Goal: Book appointment/travel/reservation

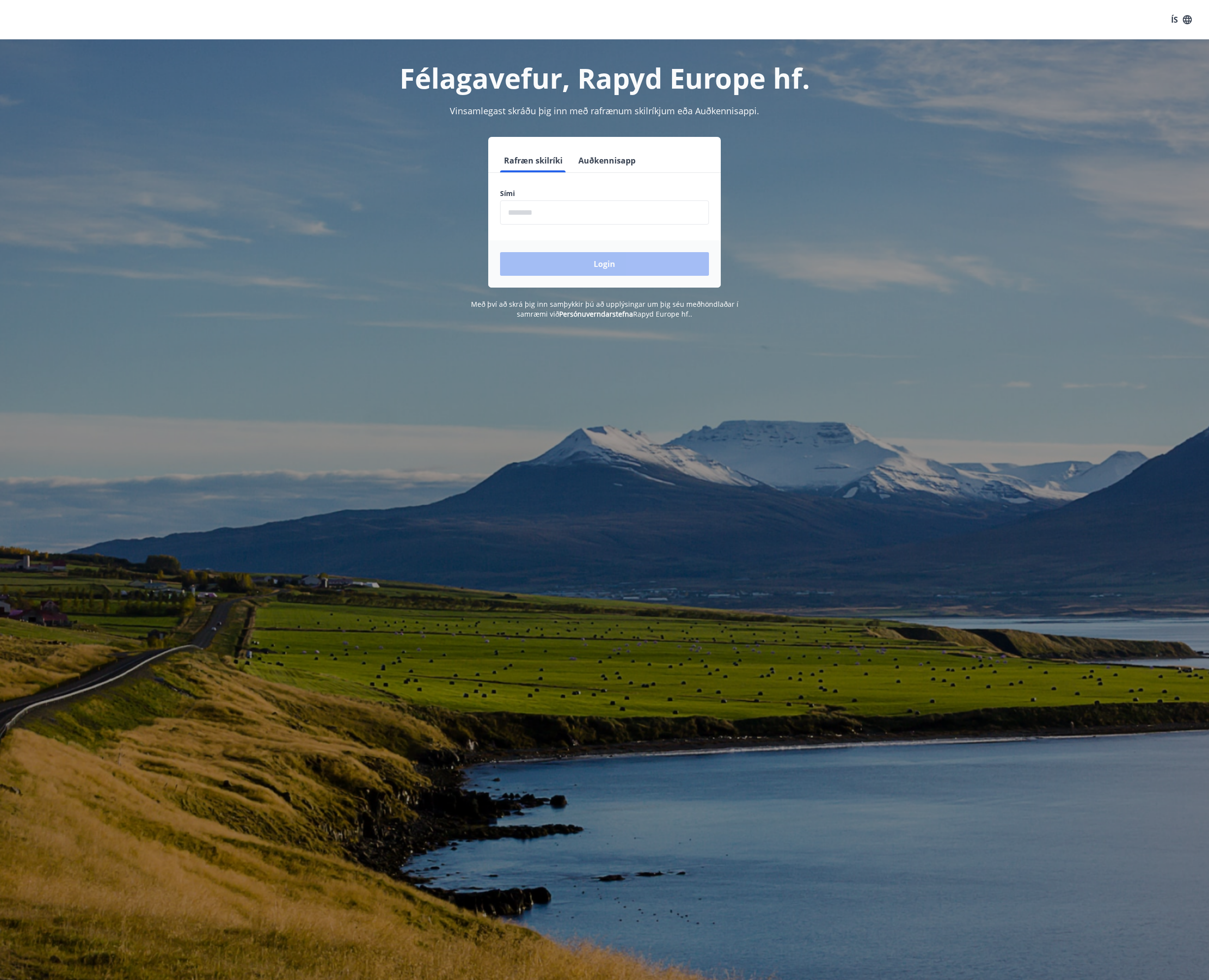
click at [572, 213] on input "phone" at bounding box center [605, 213] width 209 height 24
type input "********"
click at [500, 252] on button "Login" at bounding box center [605, 264] width 209 height 24
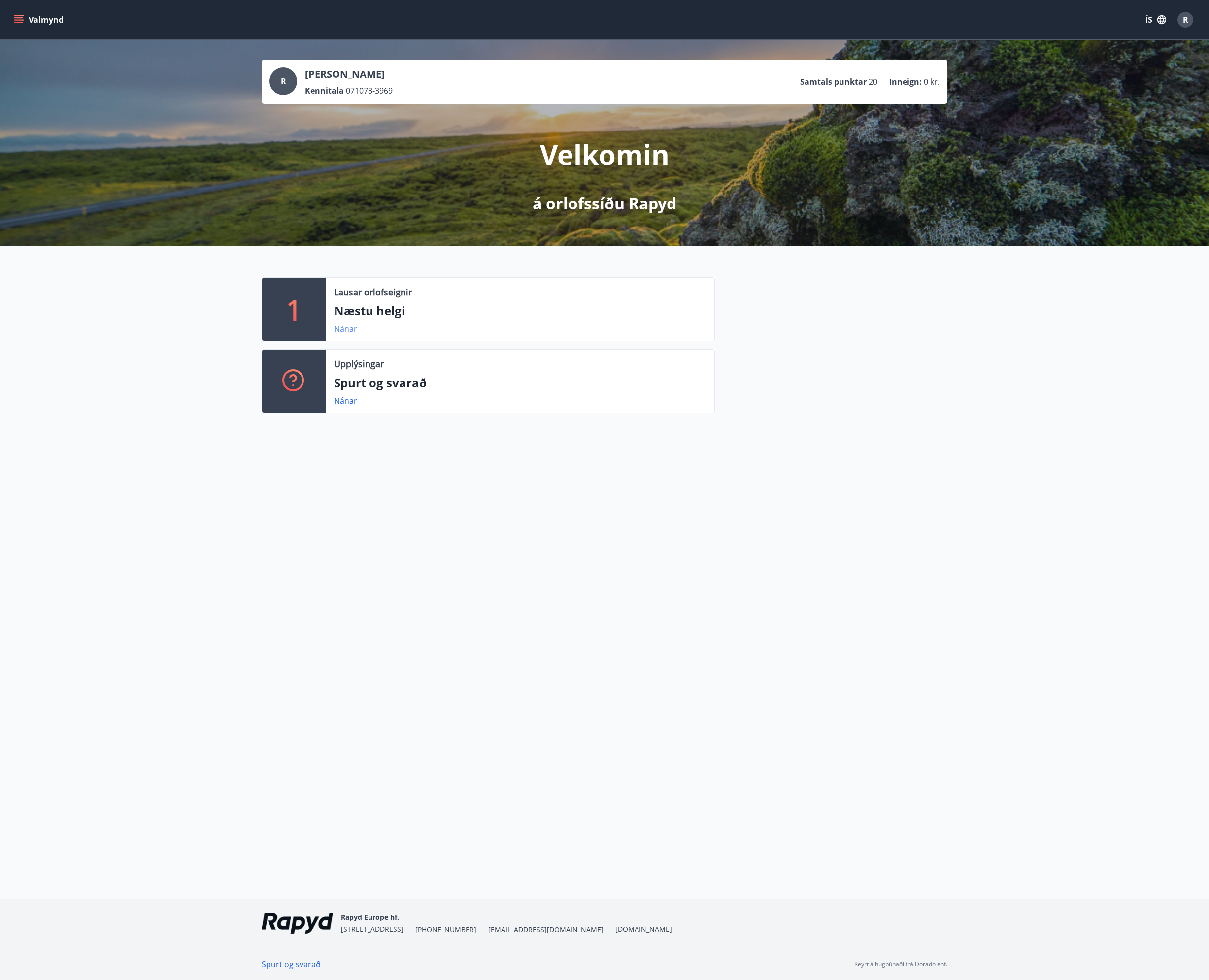
click at [344, 325] on link "Nánar" at bounding box center [346, 329] width 23 height 11
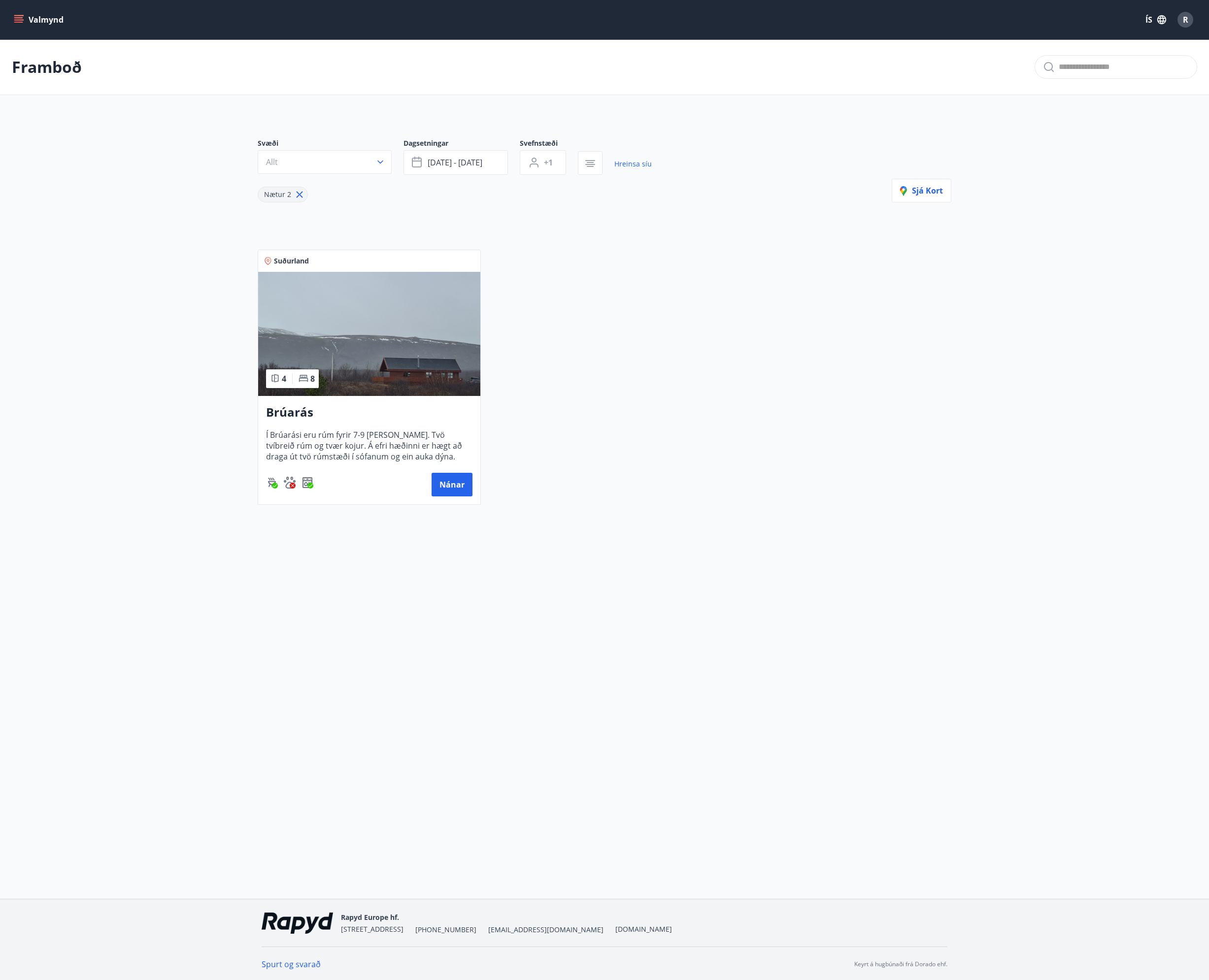
click at [294, 410] on h3 "Brúarás" at bounding box center [369, 413] width 207 height 18
click at [298, 192] on icon at bounding box center [300, 195] width 11 height 11
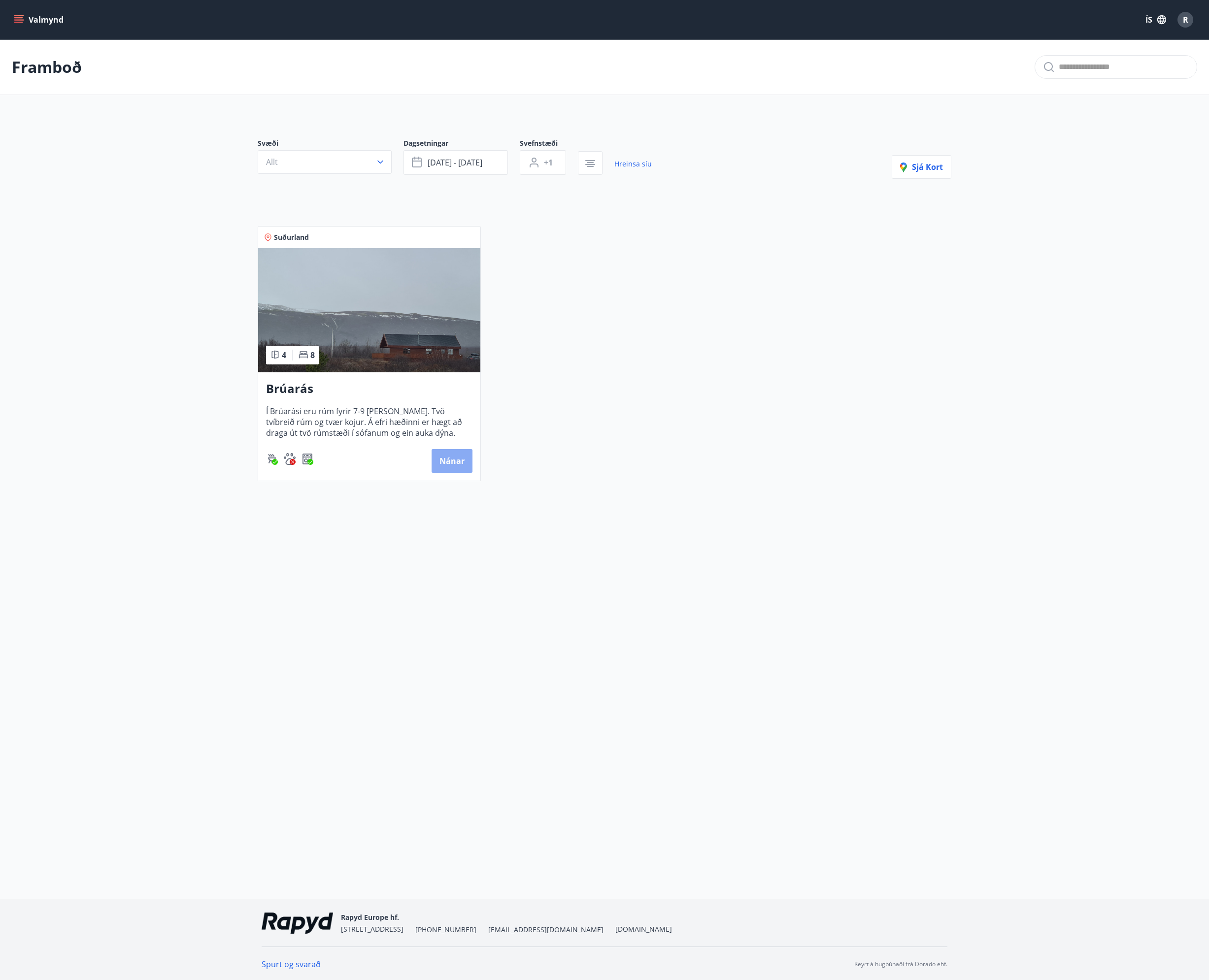
click at [455, 455] on button "Nánar" at bounding box center [452, 461] width 41 height 24
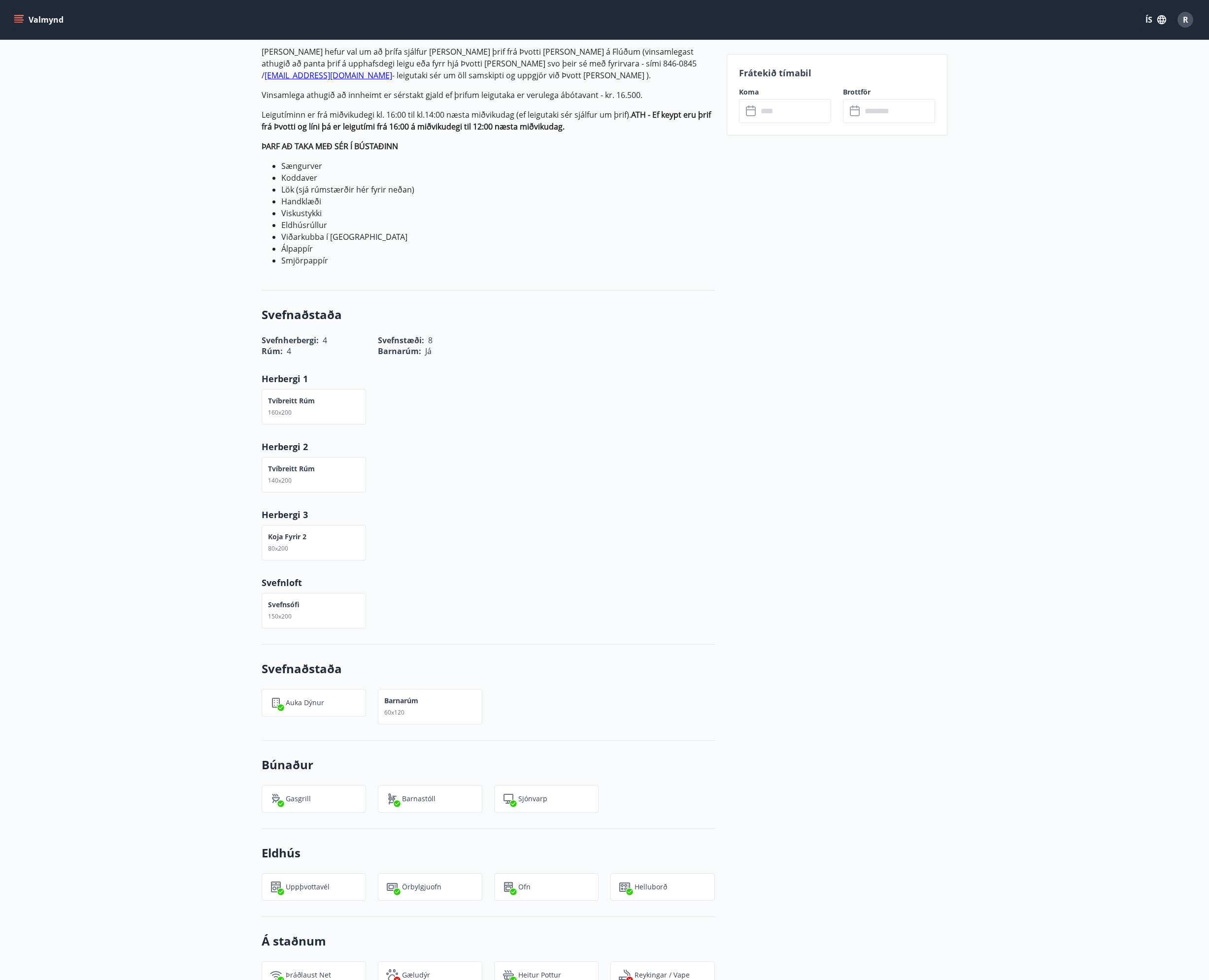
scroll to position [492, 0]
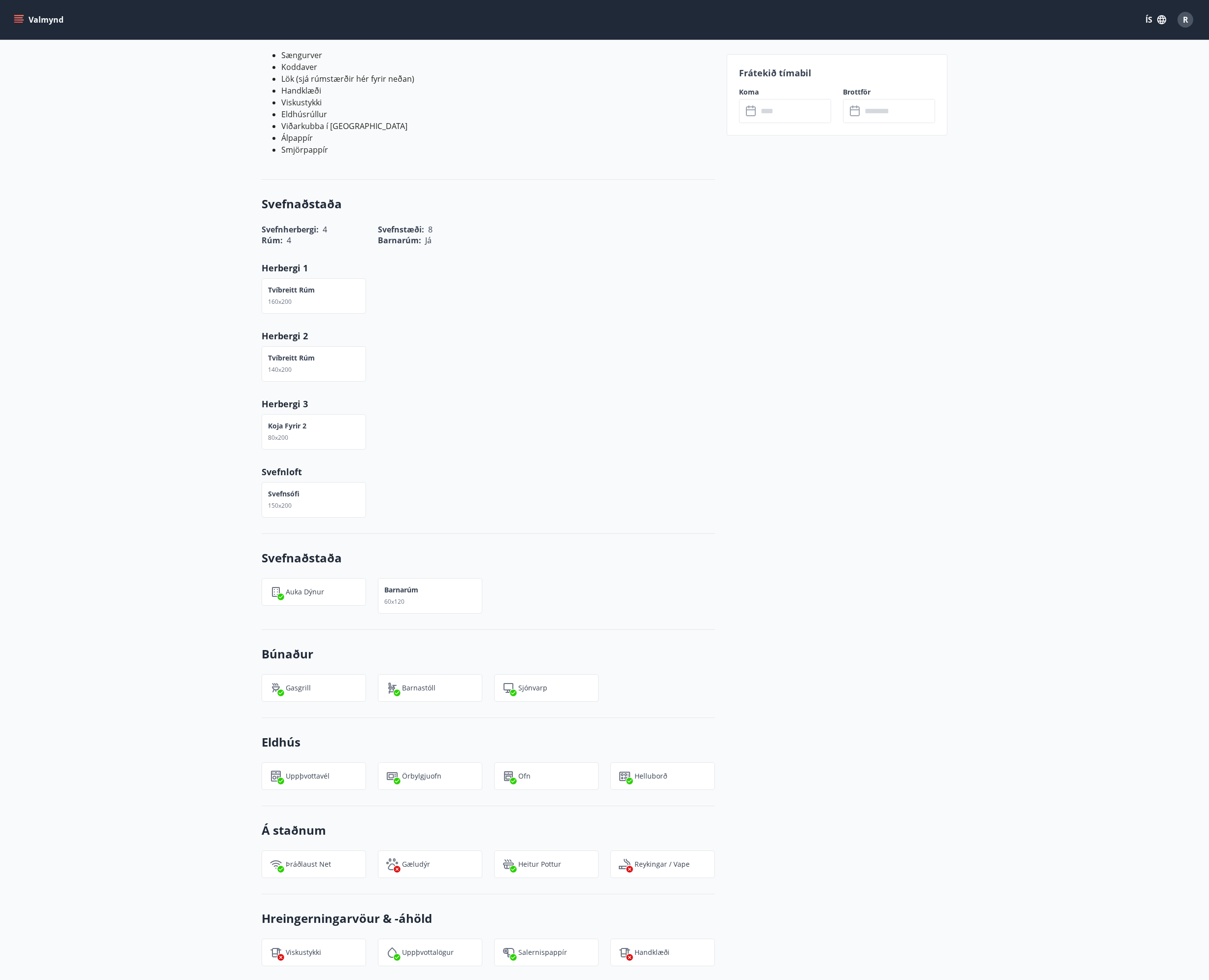
drag, startPoint x: 462, startPoint y: 451, endPoint x: 461, endPoint y: 442, distance: 9.1
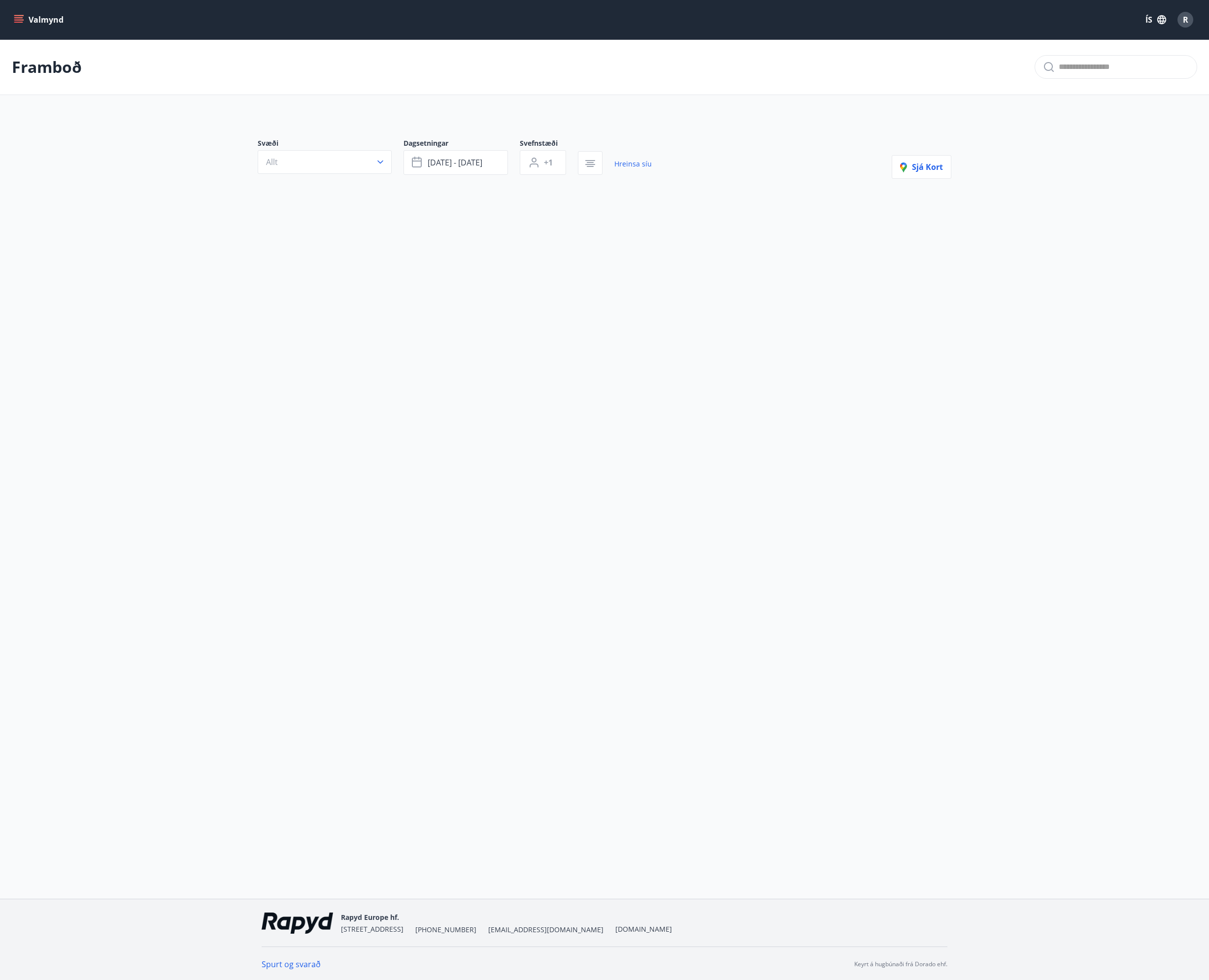
click at [18, 16] on icon "menu" at bounding box center [19, 19] width 10 height 10
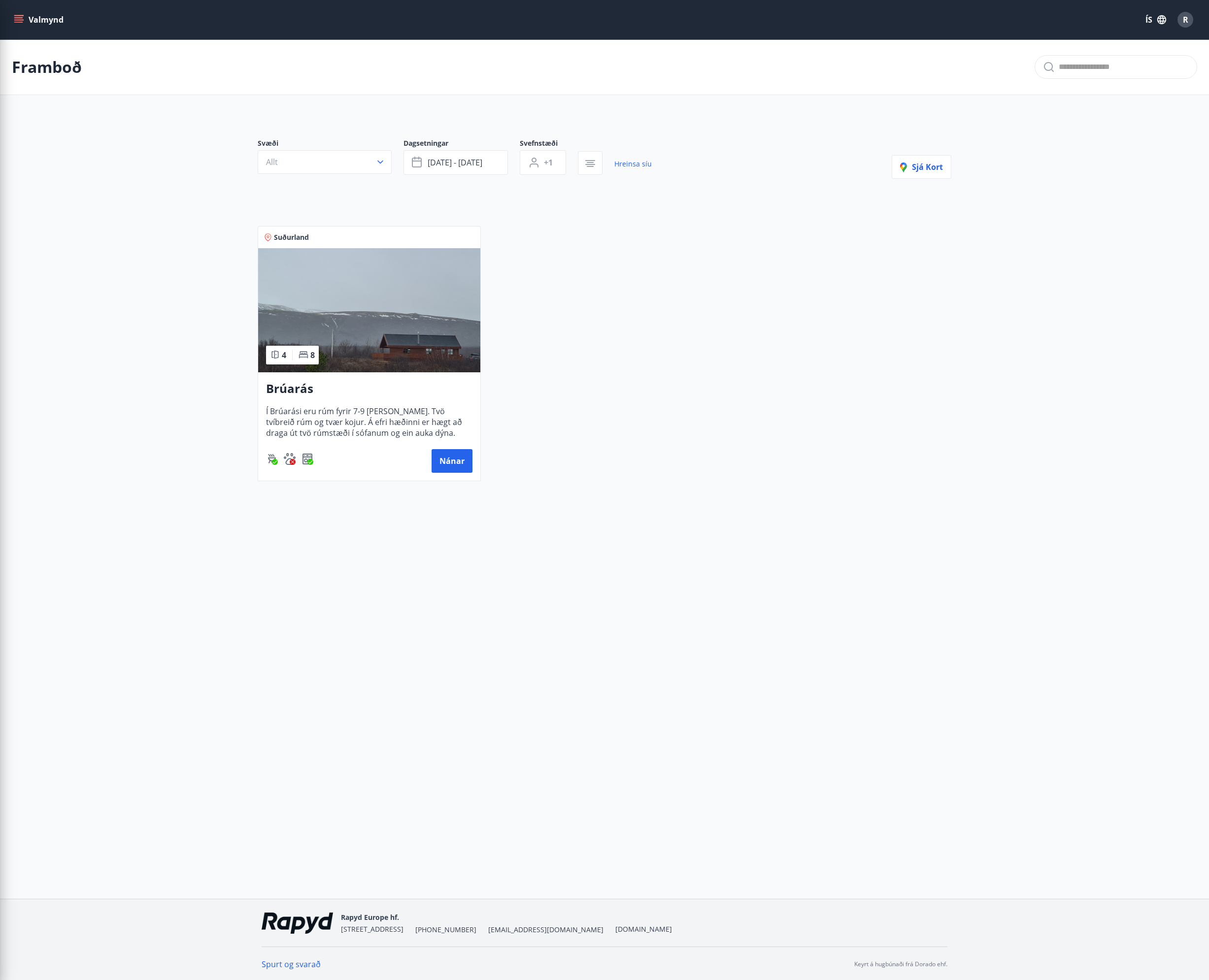
click at [790, 312] on div "Suðurland 4 8 Brúarás Í Brúarási eru rúm fyrir 7-9 manns. Tvö tvíbreið rúm og t…" at bounding box center [599, 348] width 706 height 267
click at [1186, 26] on div "R" at bounding box center [1186, 20] width 16 height 16
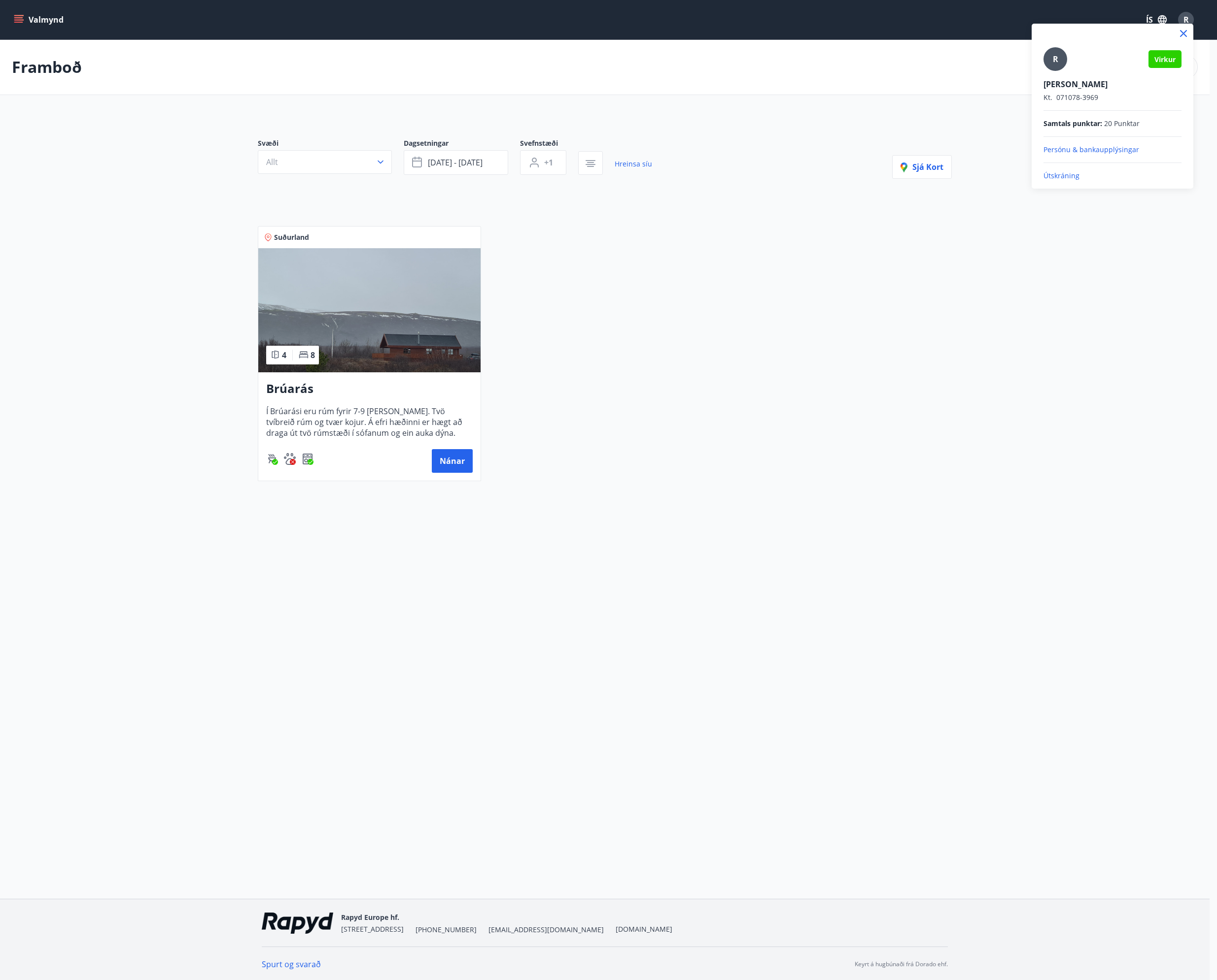
click at [16, 19] on div at bounding box center [608, 490] width 1217 height 980
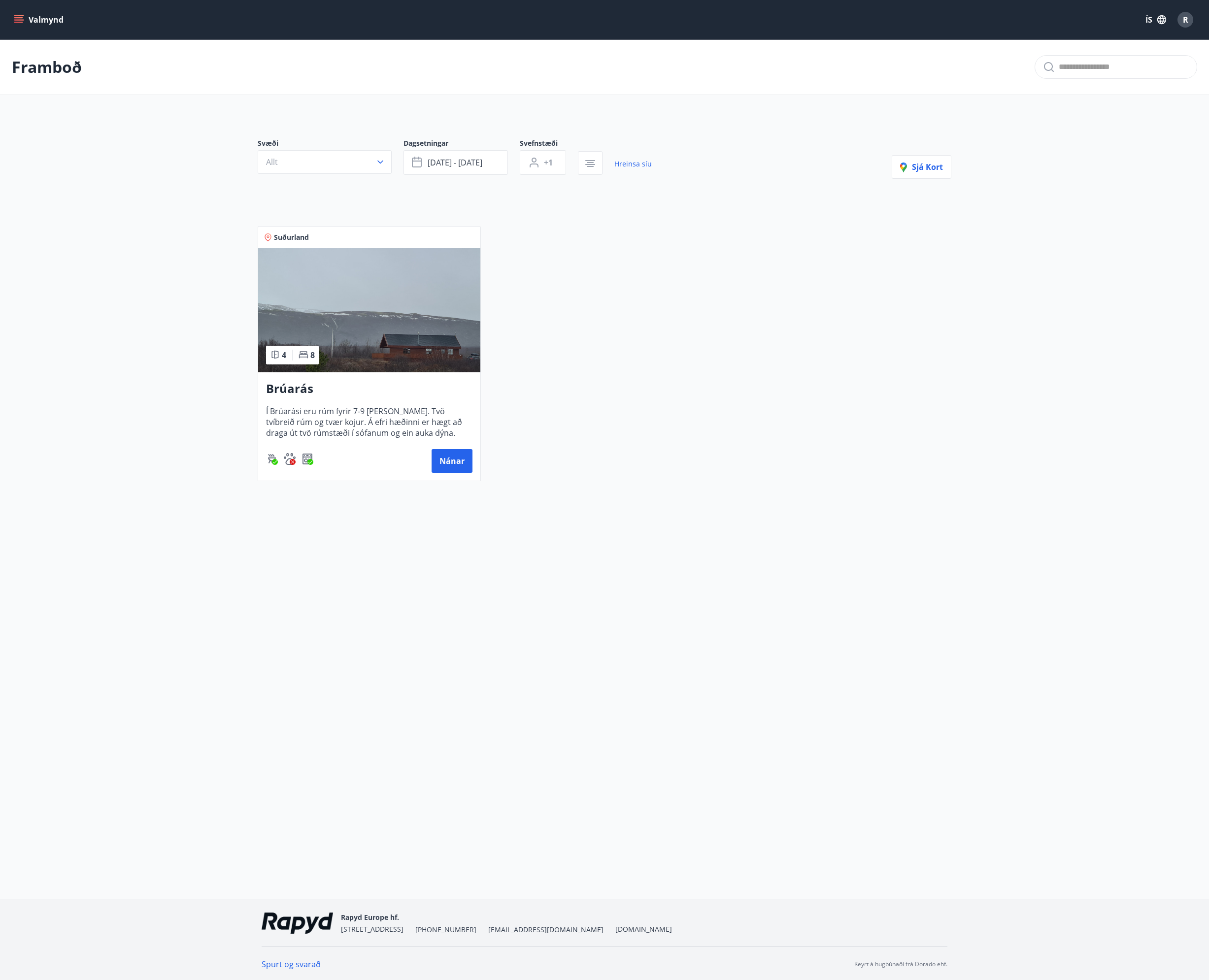
click at [16, 19] on icon "menu" at bounding box center [19, 19] width 10 height 10
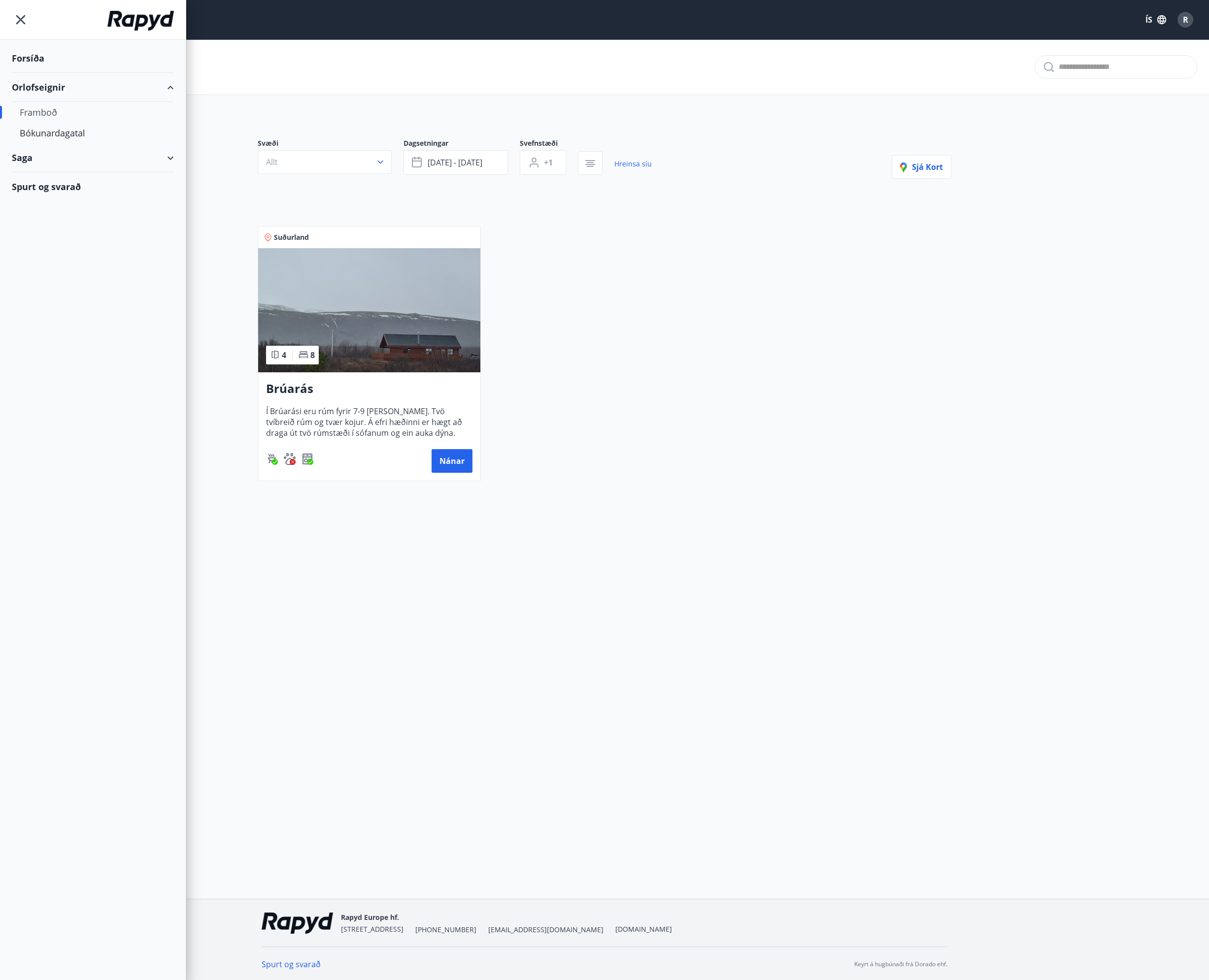
click at [20, 60] on div "Forsíða" at bounding box center [93, 58] width 162 height 29
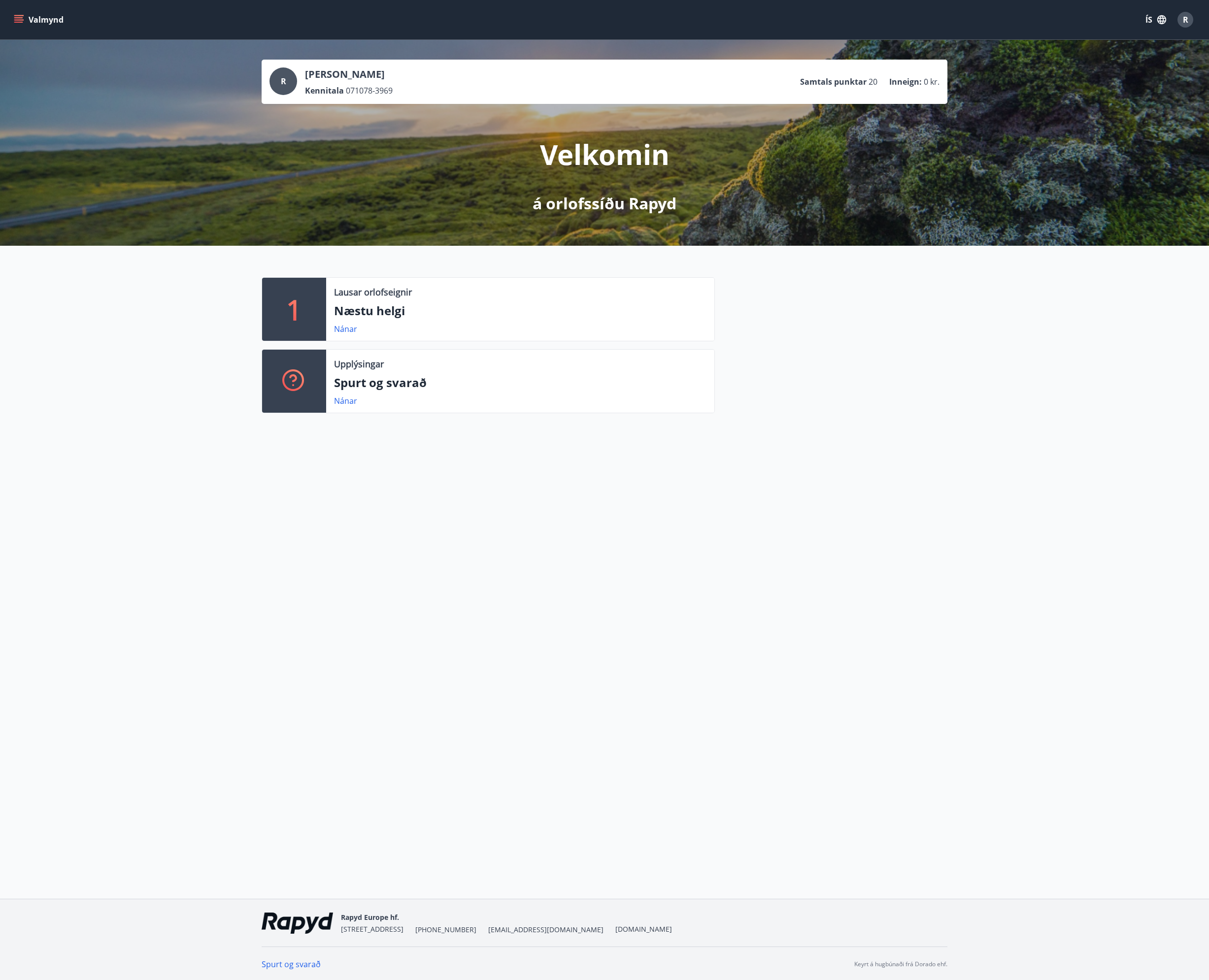
click at [21, 22] on icon "menu" at bounding box center [19, 22] width 9 height 1
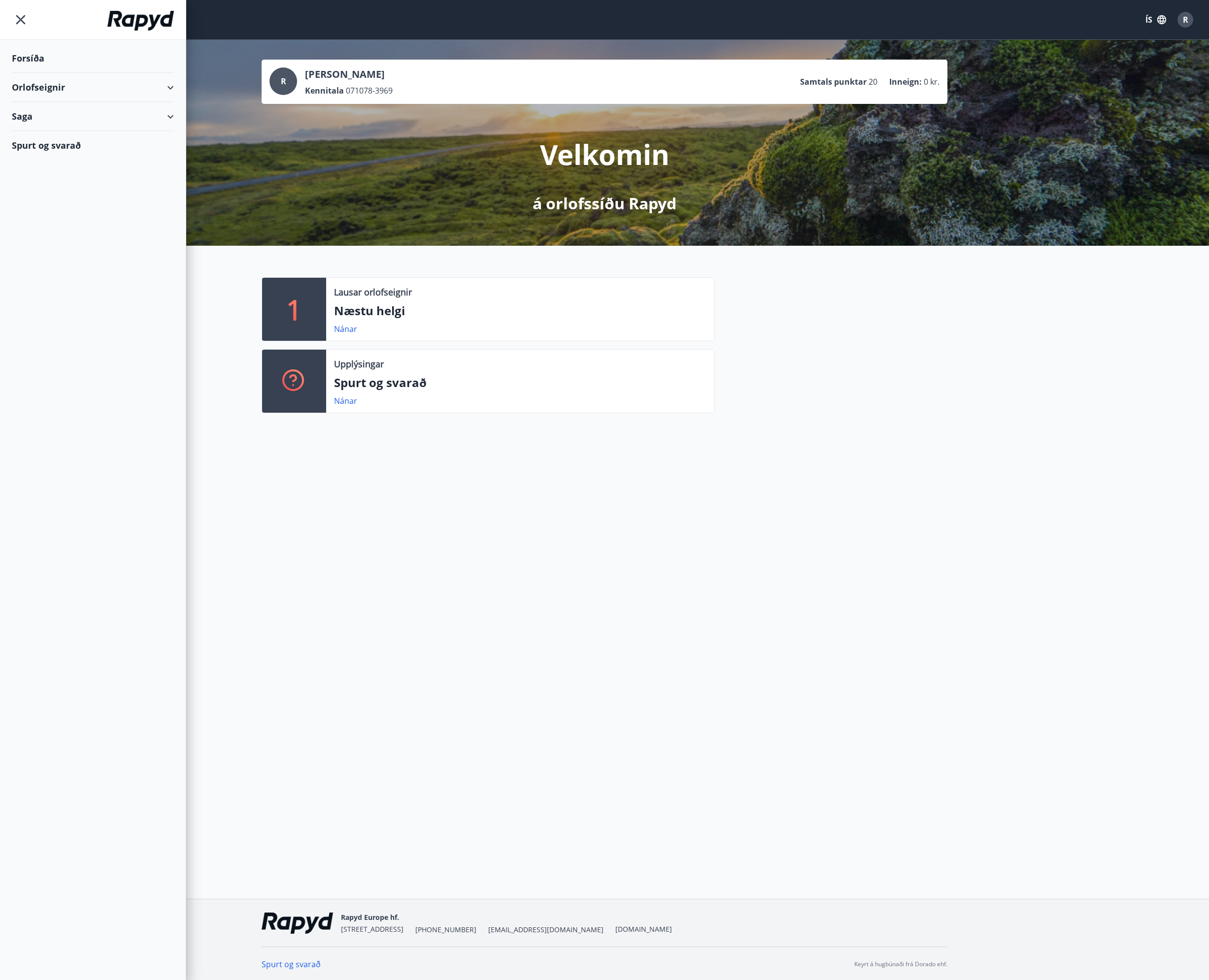
click at [176, 84] on icon at bounding box center [171, 88] width 12 height 12
click at [174, 157] on icon at bounding box center [171, 158] width 12 height 12
click at [39, 181] on div "Bókanir" at bounding box center [93, 182] width 146 height 21
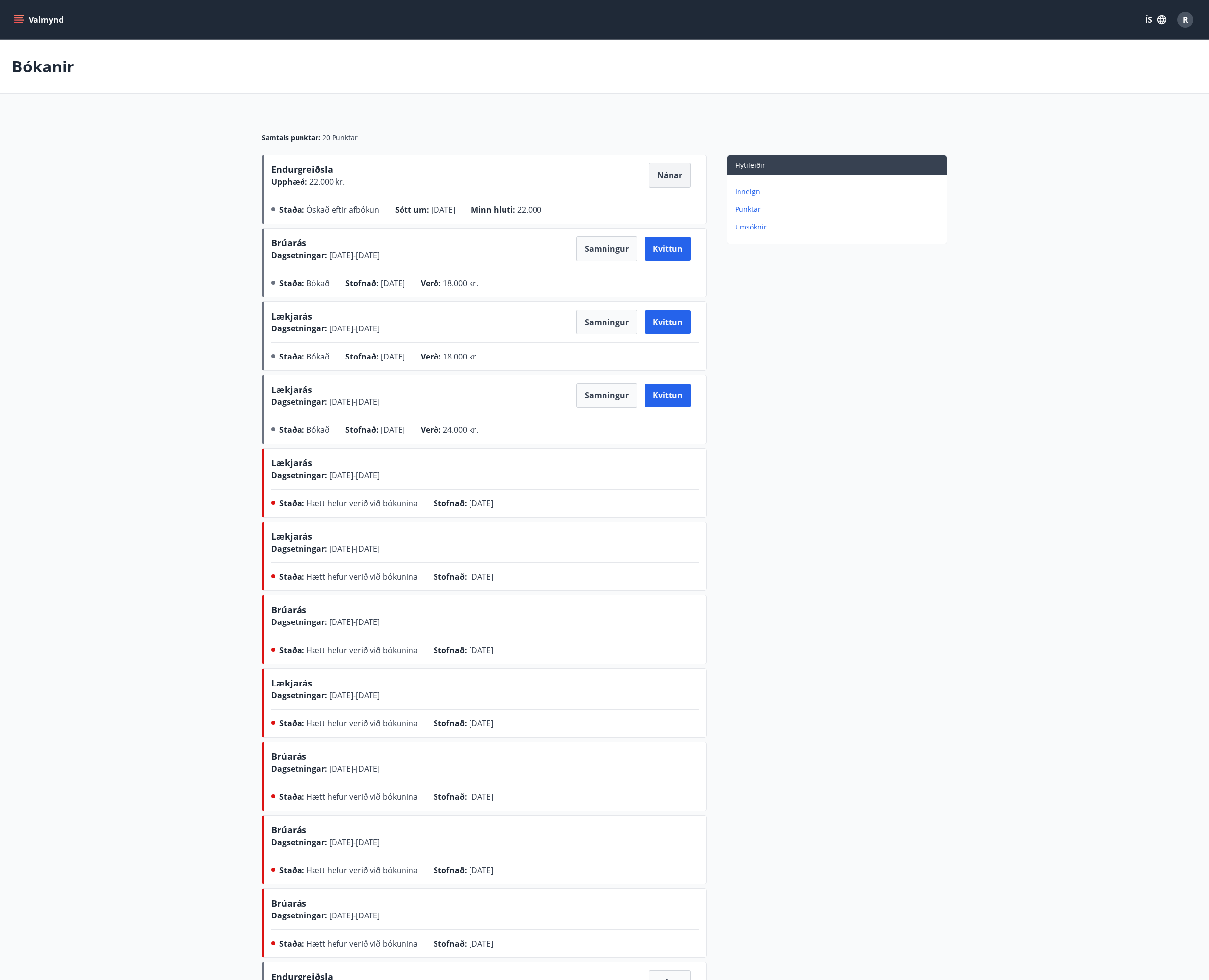
click at [679, 172] on button "Nánar" at bounding box center [669, 175] width 42 height 25
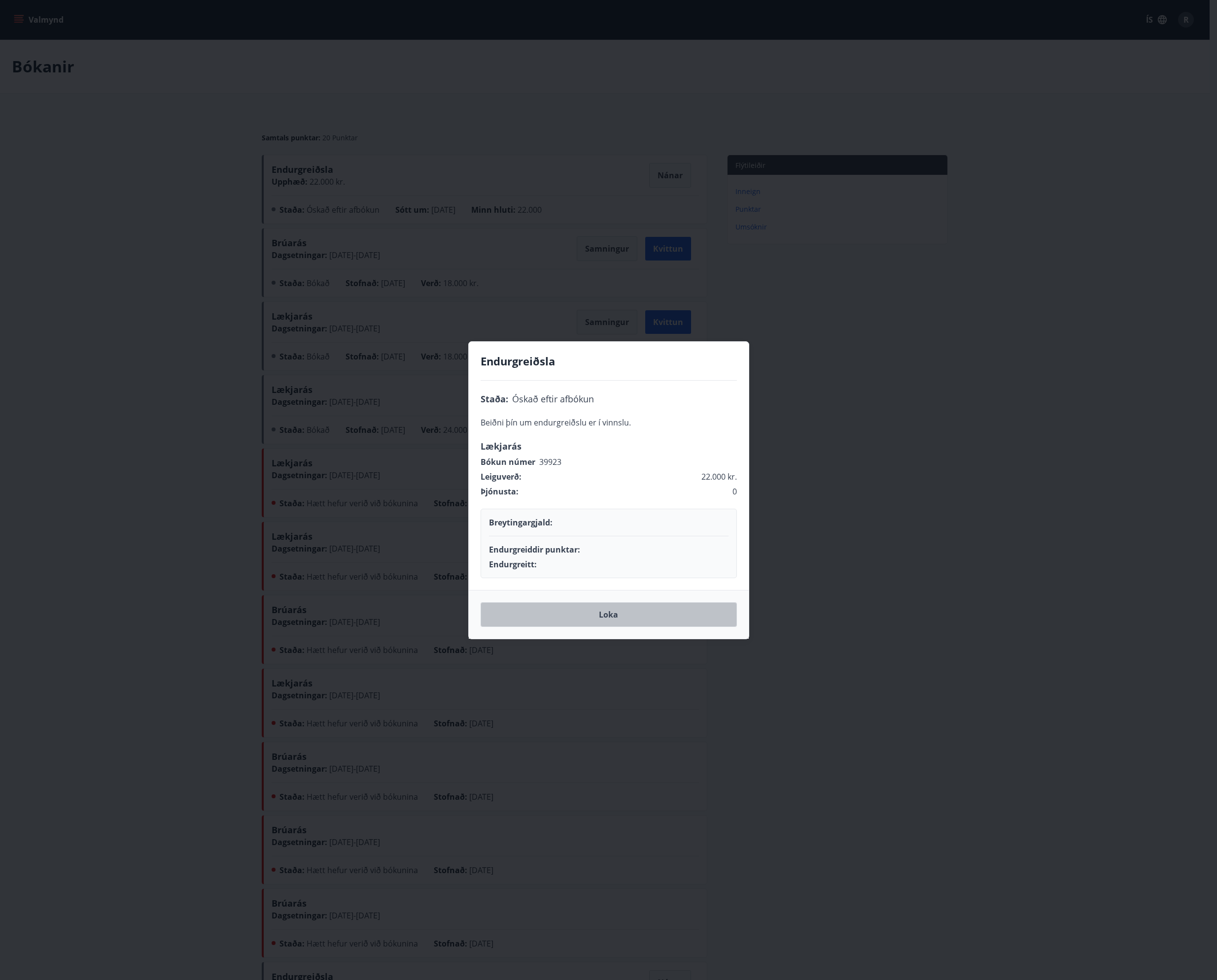
click at [612, 610] on button "Loka" at bounding box center [609, 615] width 257 height 25
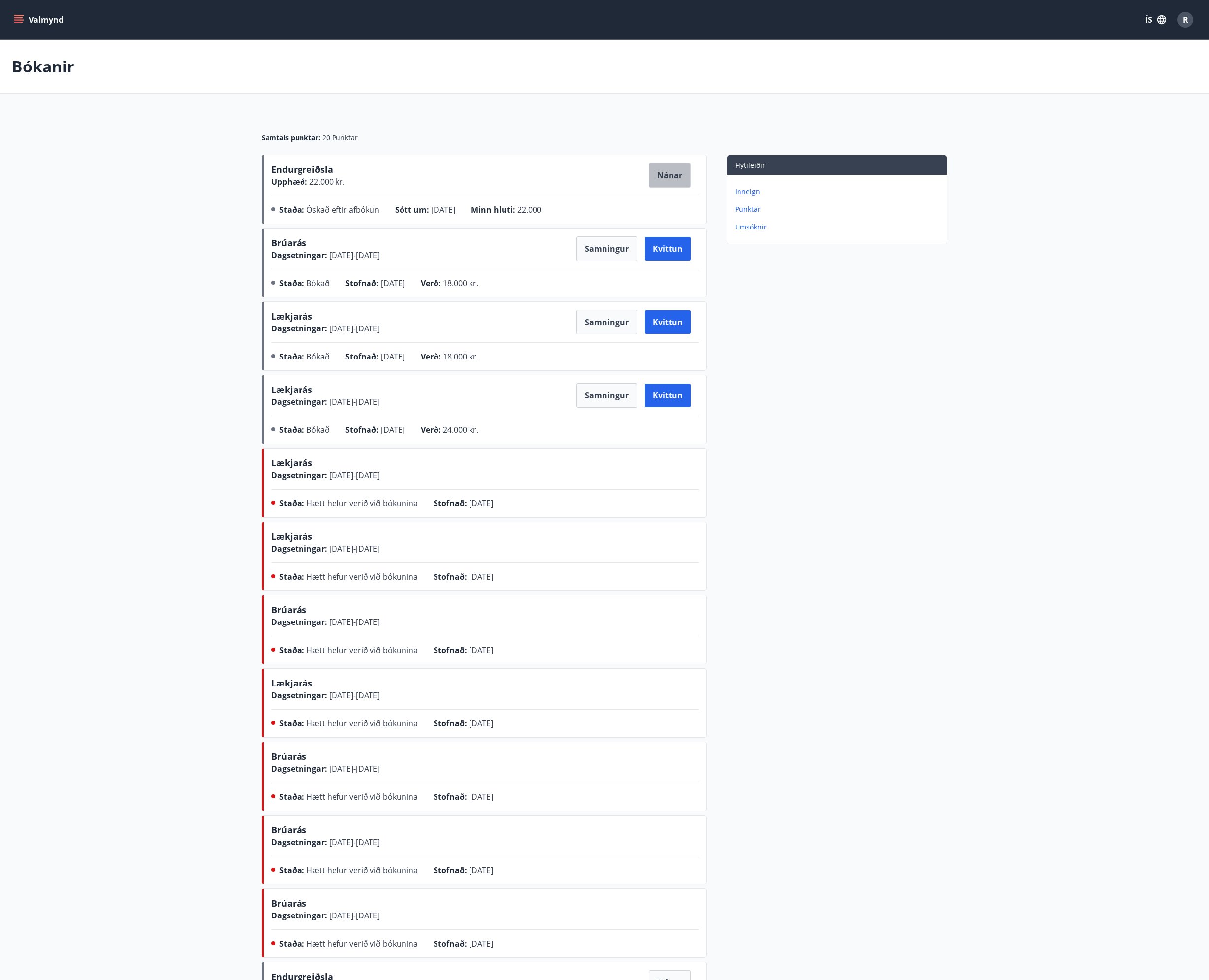
click at [679, 178] on button "Nánar" at bounding box center [669, 175] width 42 height 25
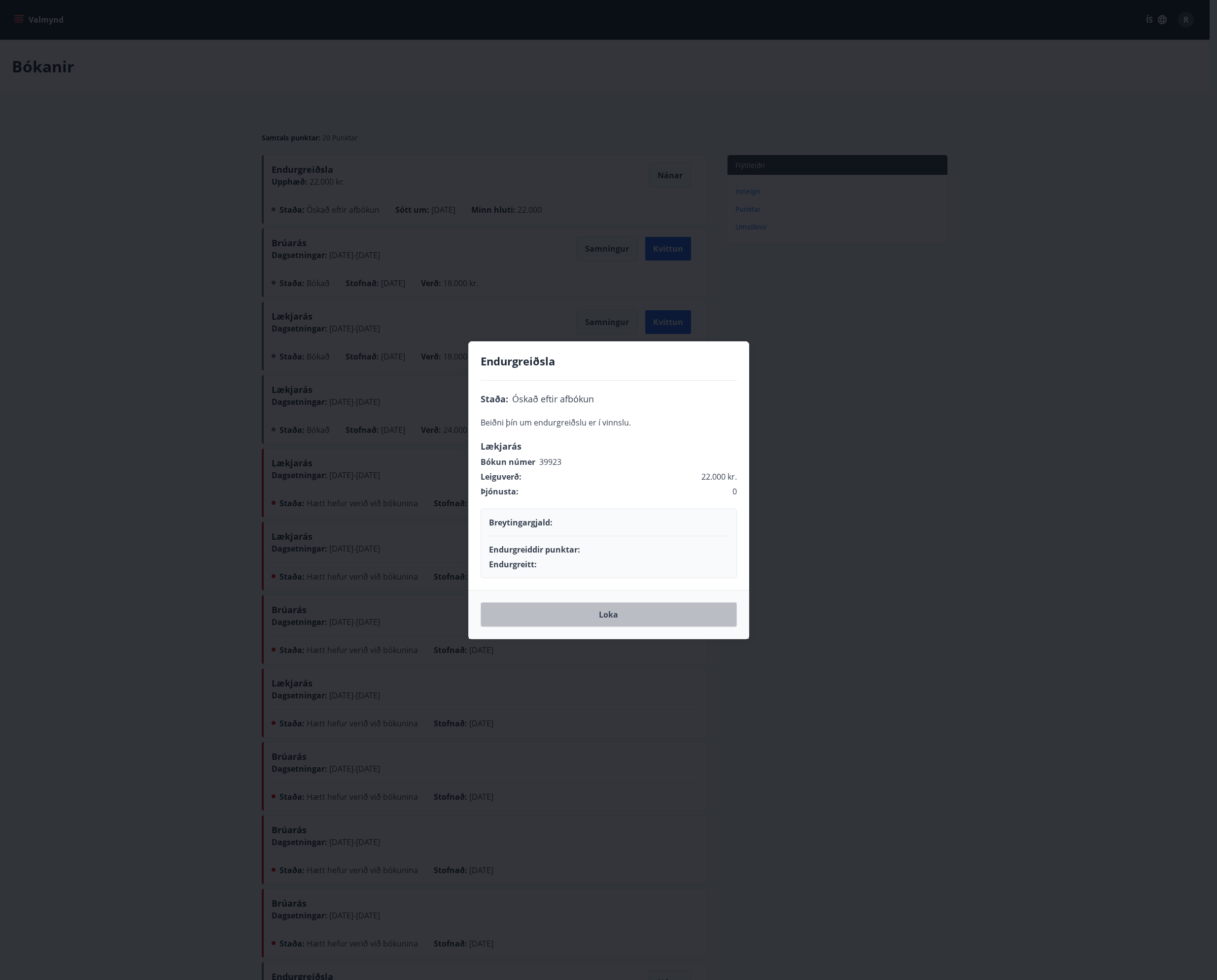
click at [609, 615] on button "Loka" at bounding box center [609, 615] width 257 height 25
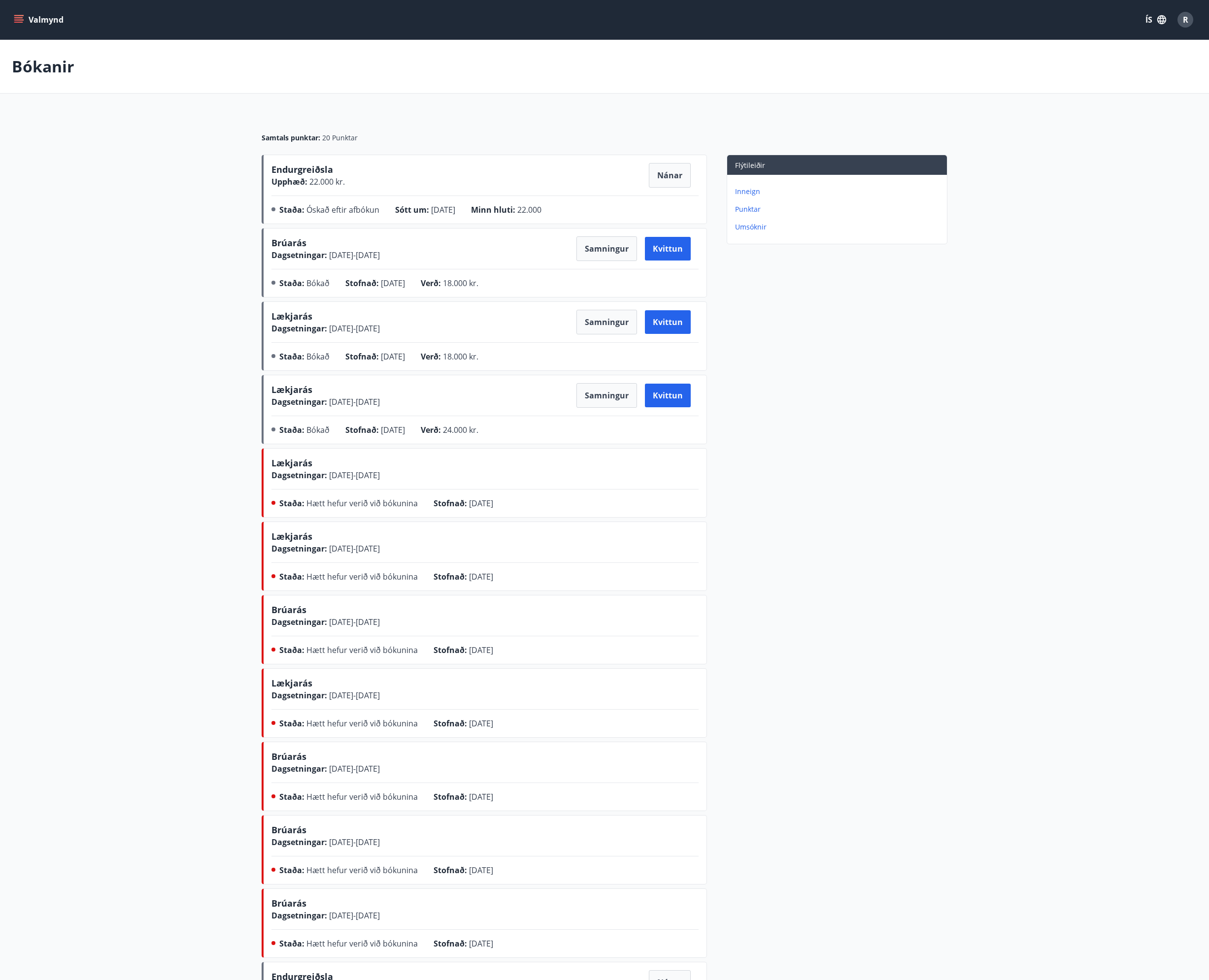
click at [22, 21] on icon "menu" at bounding box center [19, 19] width 10 height 10
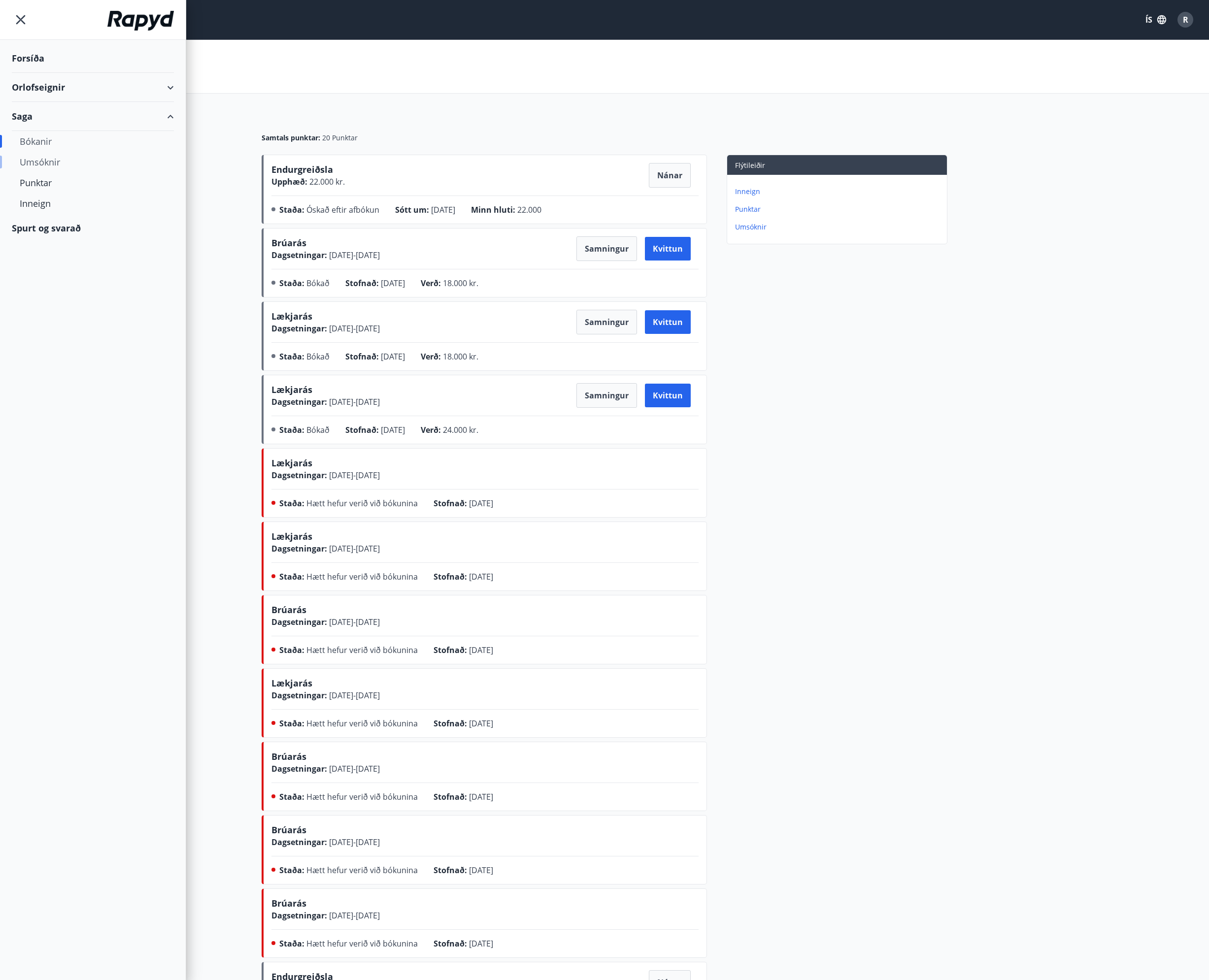
click at [37, 163] on div "Umsóknir" at bounding box center [93, 161] width 146 height 21
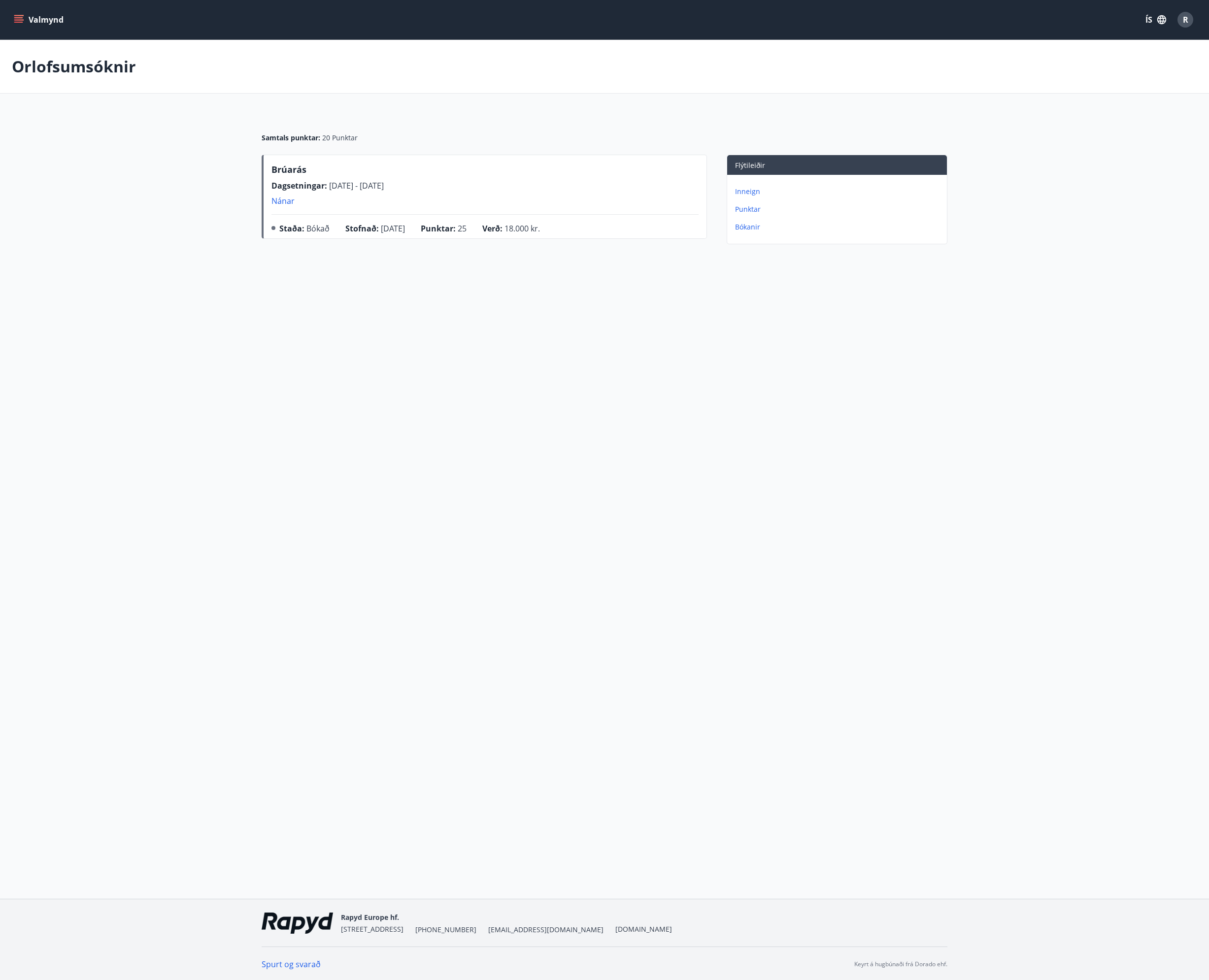
click at [277, 203] on p "Nánar" at bounding box center [328, 201] width 112 height 11
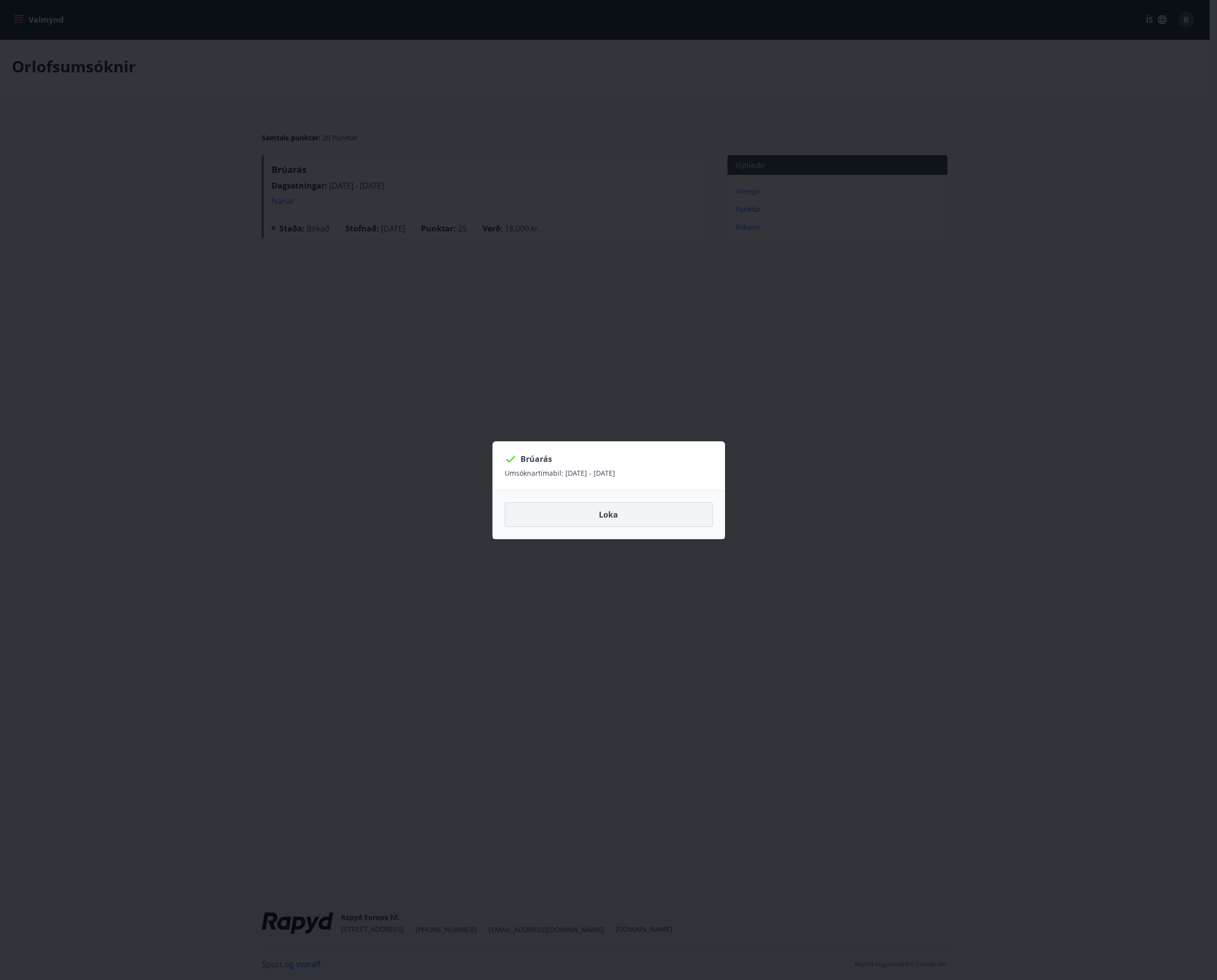
click at [615, 519] on button "Loka" at bounding box center [608, 514] width 208 height 25
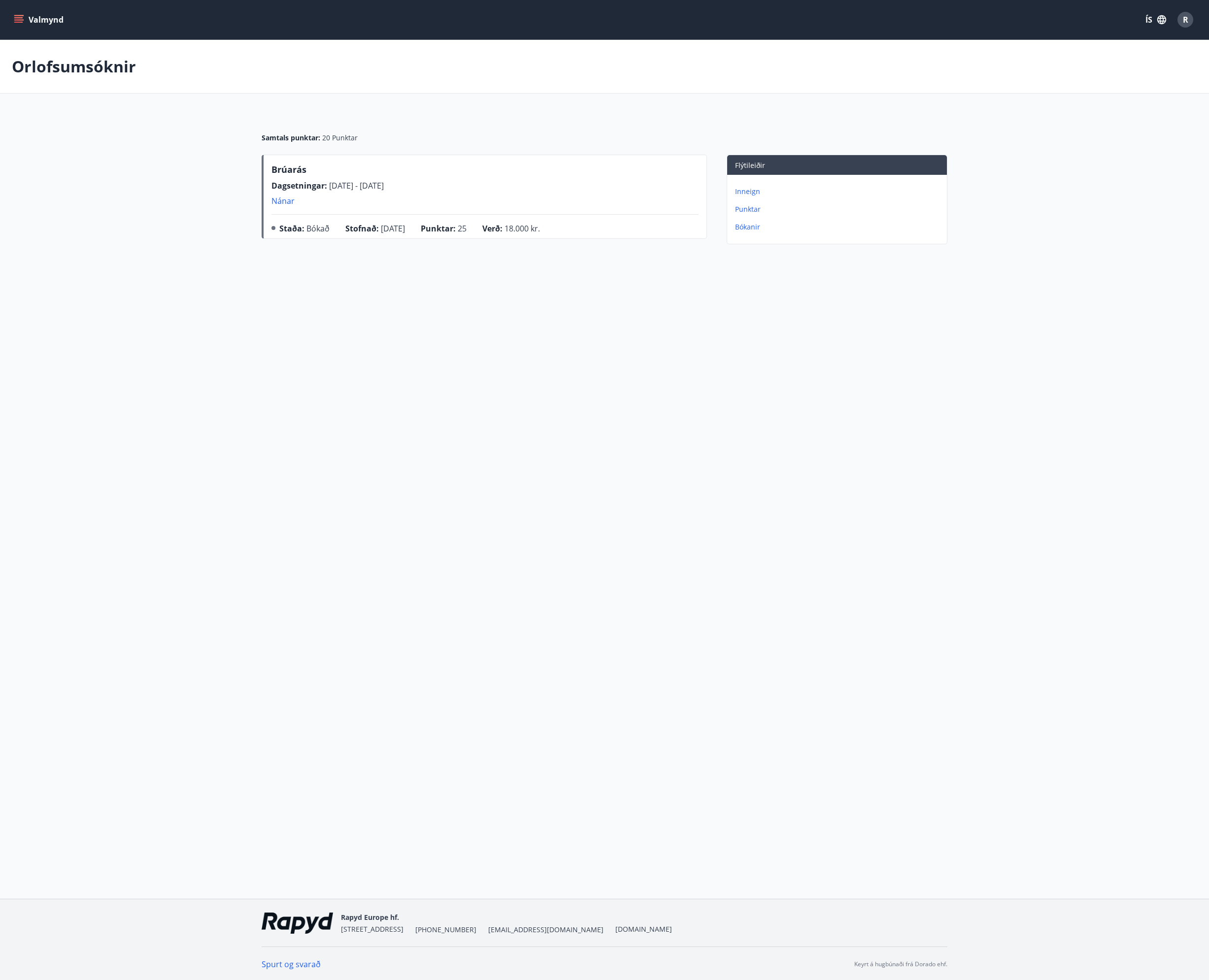
click at [754, 223] on p "Bókanir" at bounding box center [839, 227] width 208 height 10
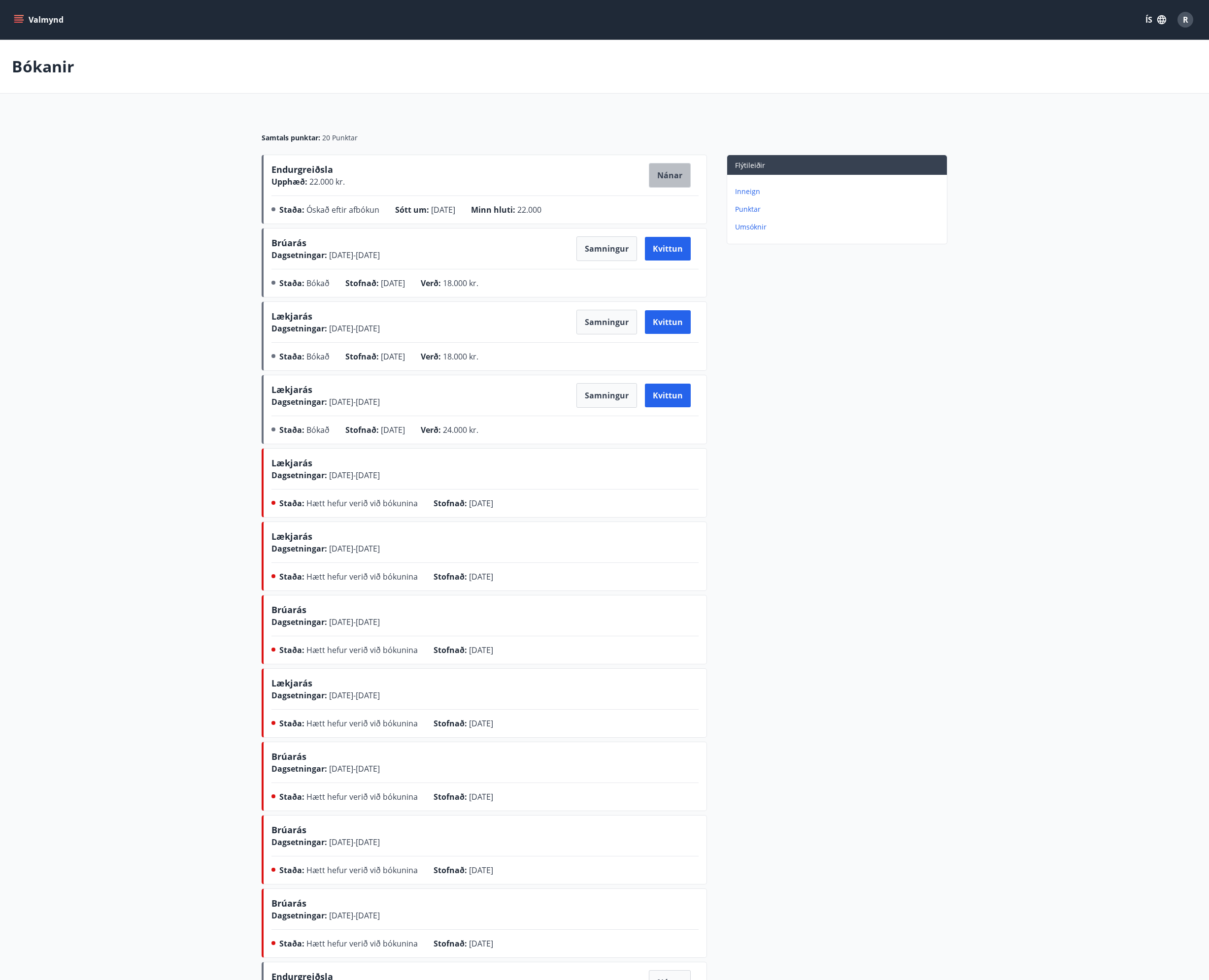
click at [675, 176] on button "Nánar" at bounding box center [669, 175] width 42 height 25
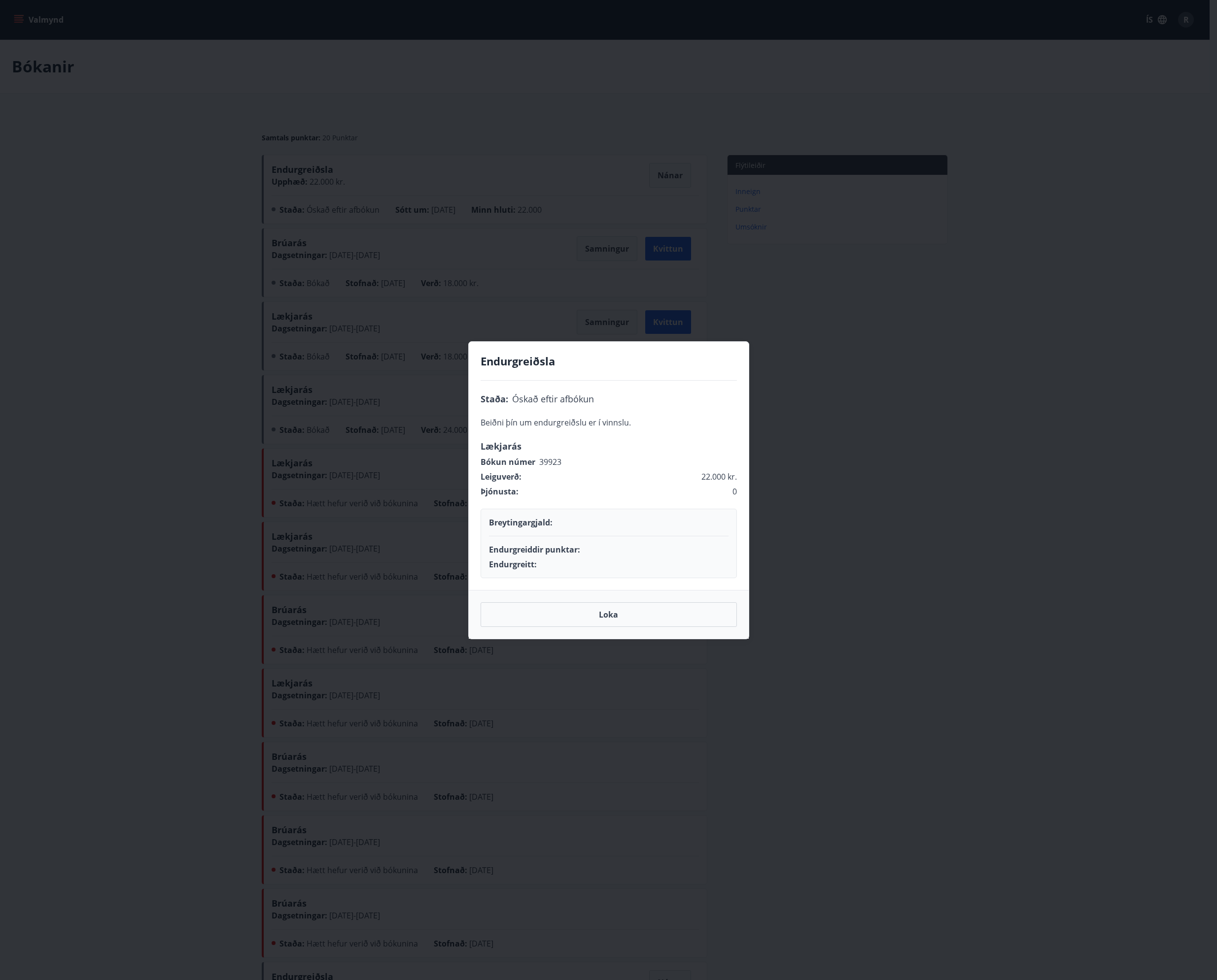
drag, startPoint x: 550, startPoint y: 391, endPoint x: 521, endPoint y: 407, distance: 33.1
click at [550, 391] on div "Staða : Óskað eftir afbókun Beiðni þín um endurgreiðslu er í vinnslu. Lækjarás …" at bounding box center [608, 485] width 280 height 209
drag, startPoint x: 486, startPoint y: 425, endPoint x: 562, endPoint y: 515, distance: 117.8
click at [529, 545] on div "Staða : Óskað eftir afbókun Beiðni þín um endurgreiðslu er í vinnslu. Lækjarás …" at bounding box center [608, 485] width 280 height 209
click at [574, 496] on div "Þjónusta : 0" at bounding box center [609, 490] width 257 height 15
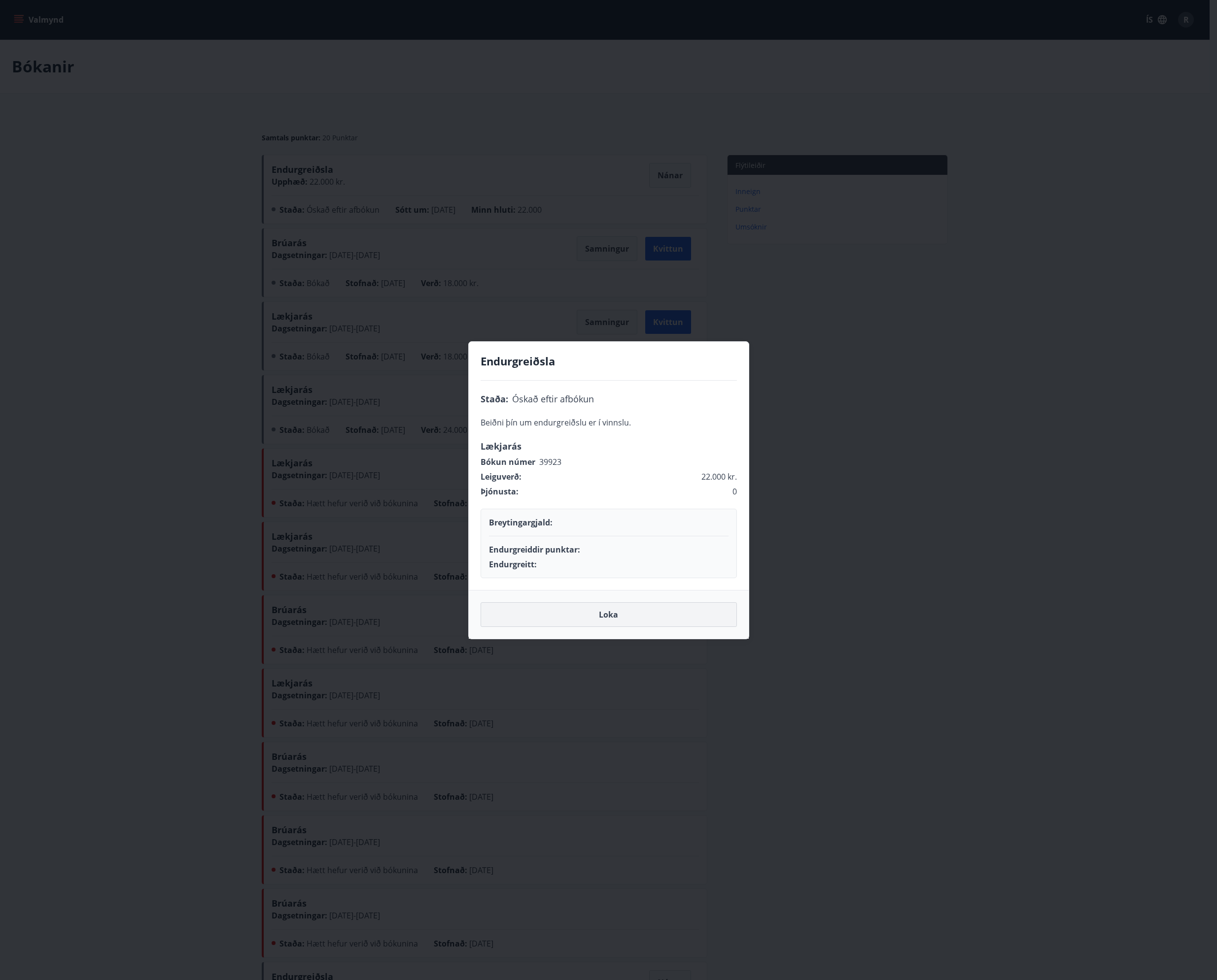
click at [609, 613] on button "Loka" at bounding box center [609, 615] width 257 height 25
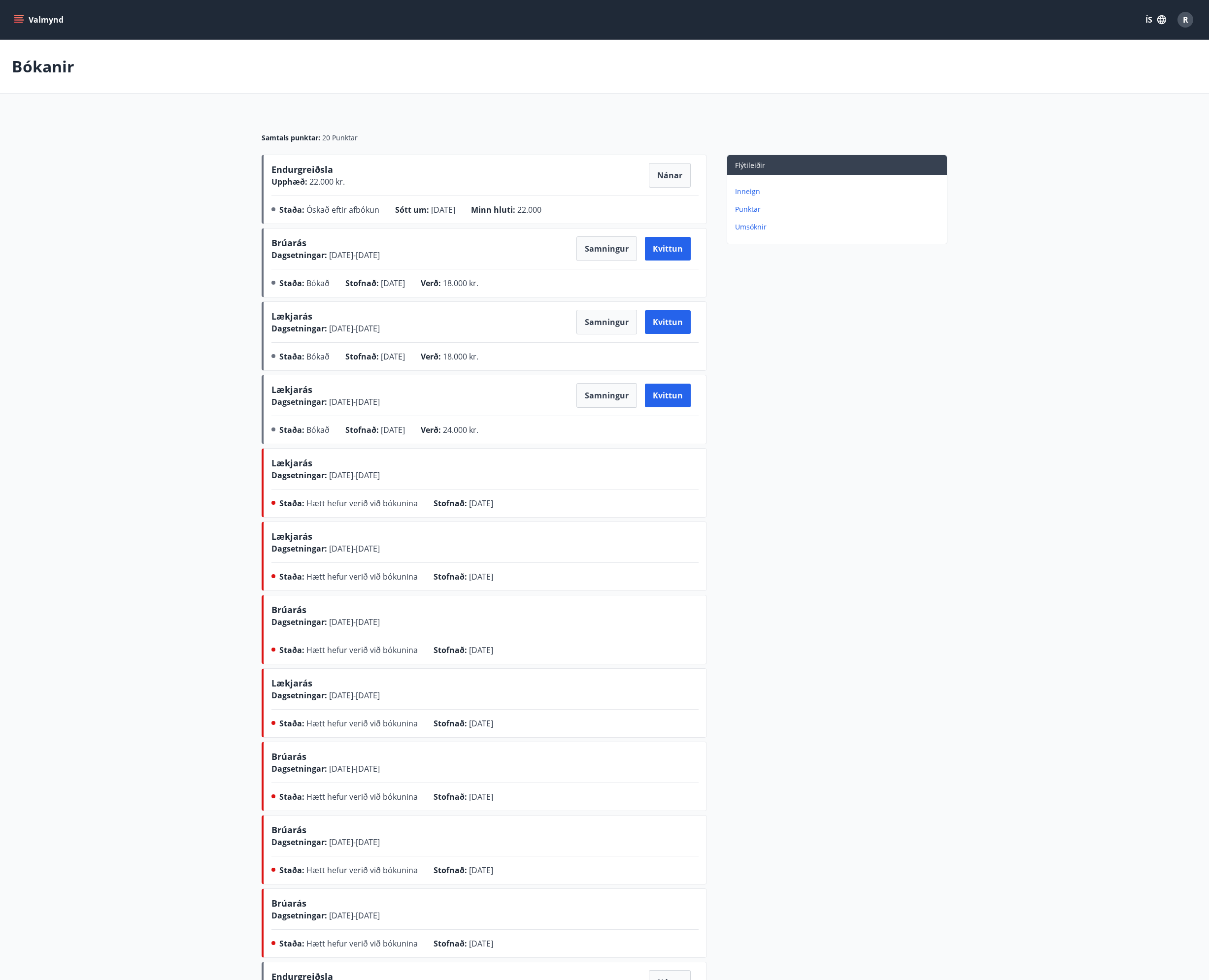
click at [754, 223] on p "Umsóknir" at bounding box center [839, 227] width 208 height 10
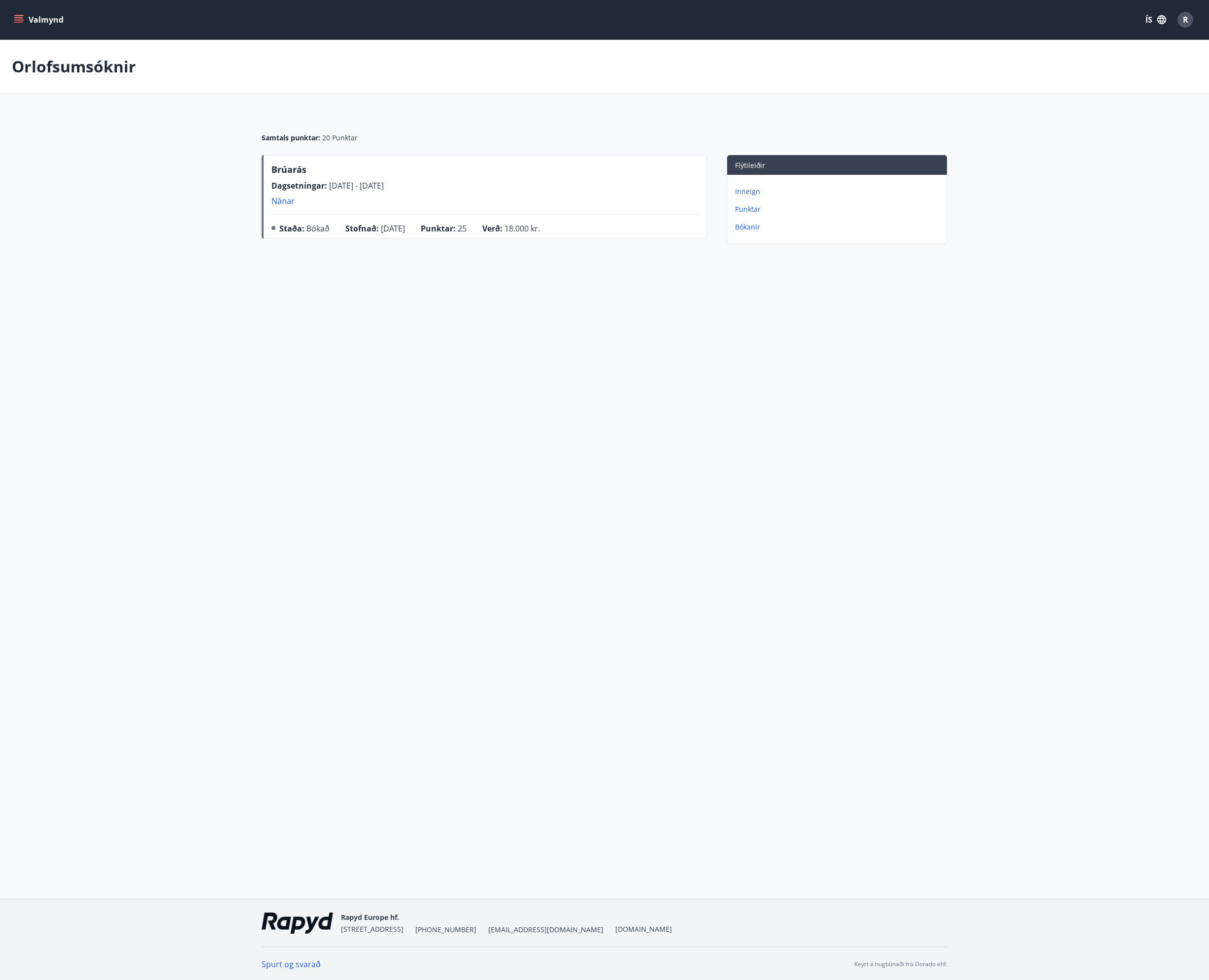
click at [750, 228] on p "Bókanir" at bounding box center [839, 227] width 208 height 10
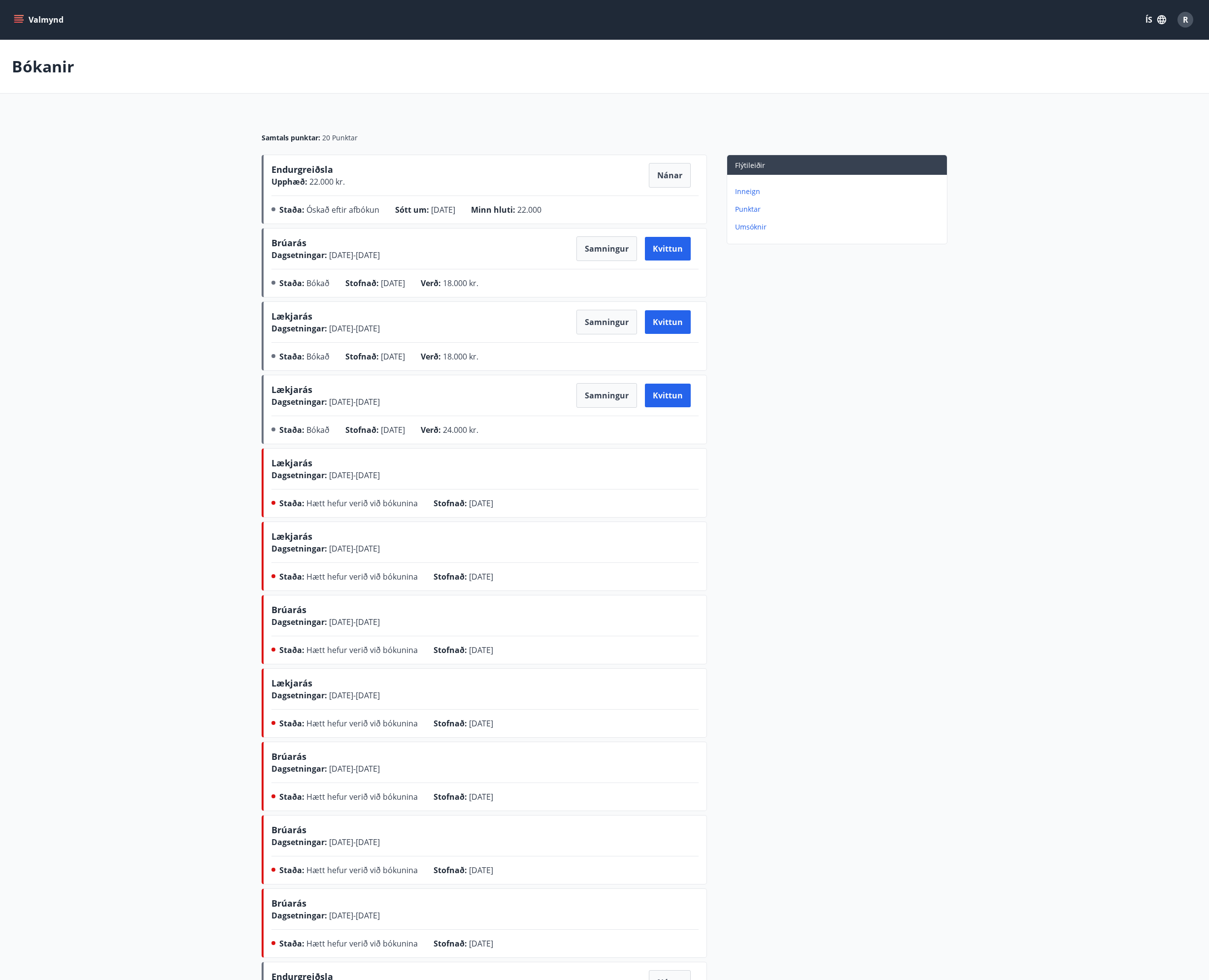
click at [182, 318] on main "Bókanir Samtals punktar : 20 Punktar Endurgreiðsla Upphæð : 22.000 kr. Nánar St…" at bounding box center [604, 721] width 1209 height 1363
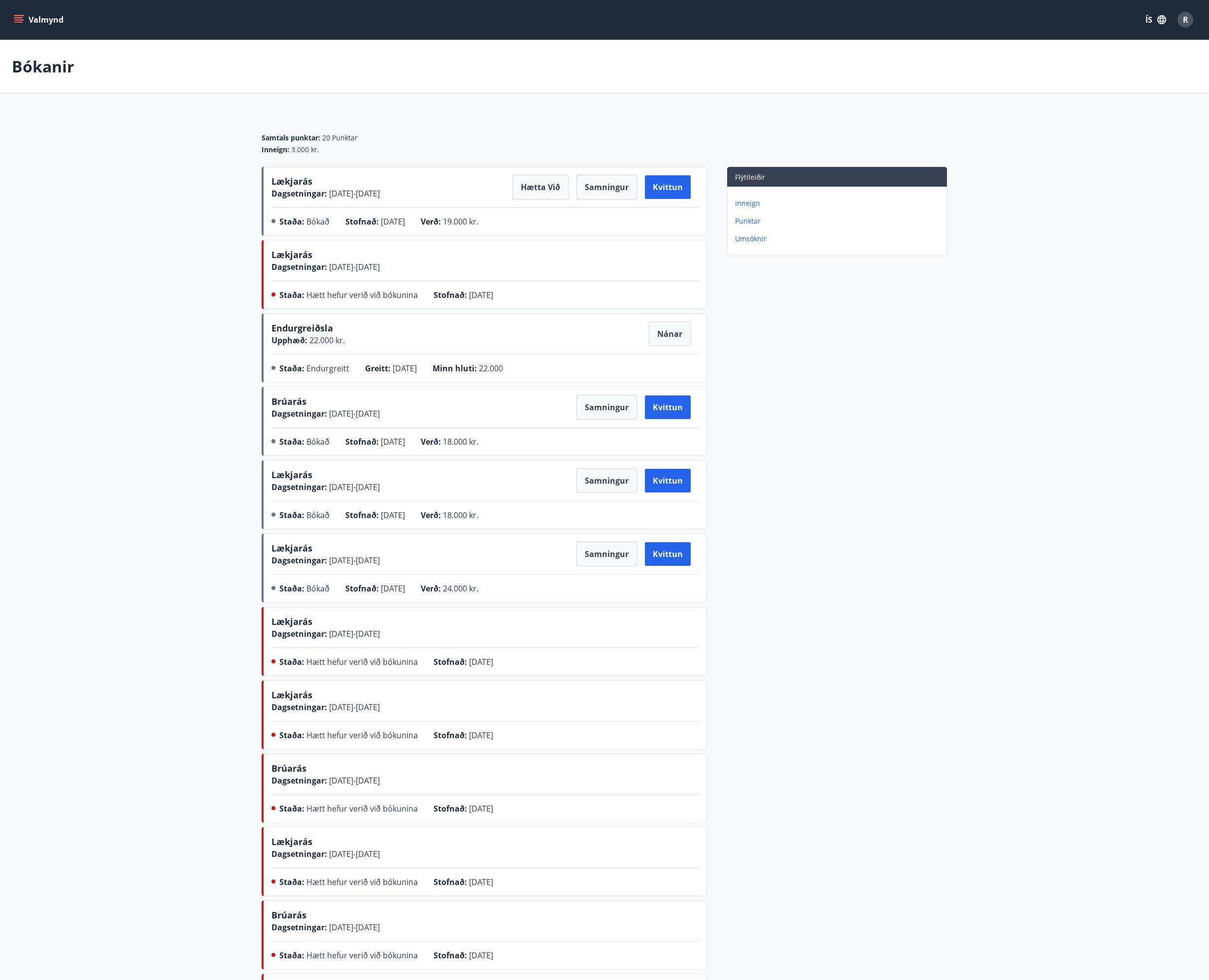
click at [745, 203] on p "Inneign" at bounding box center [839, 203] width 208 height 10
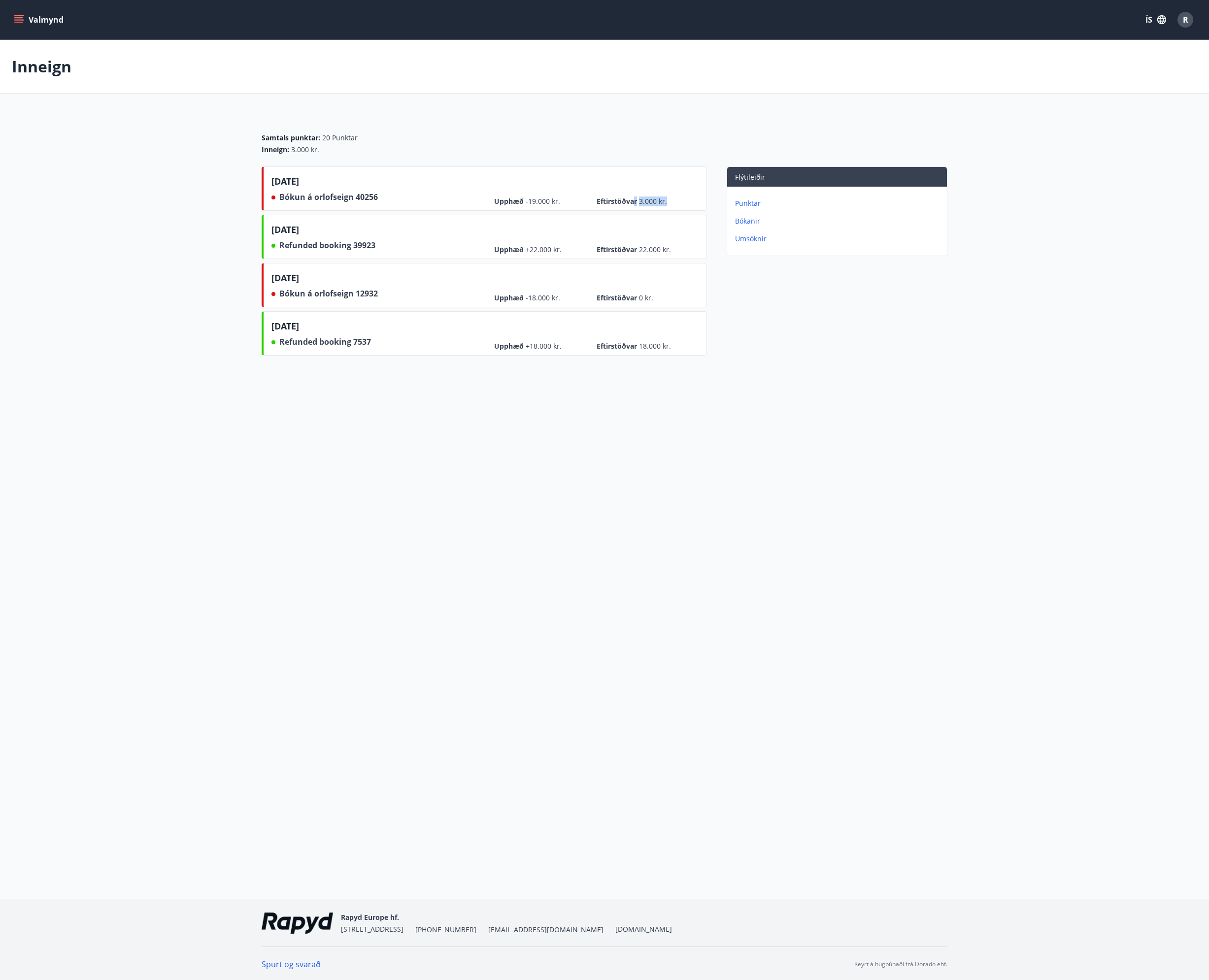
drag, startPoint x: 635, startPoint y: 199, endPoint x: 672, endPoint y: 203, distance: 37.2
click at [672, 203] on span "Eftirstöðvar 3.000 kr." at bounding box center [647, 201] width 100 height 10
click at [37, 19] on button "Valmynd" at bounding box center [40, 19] width 56 height 18
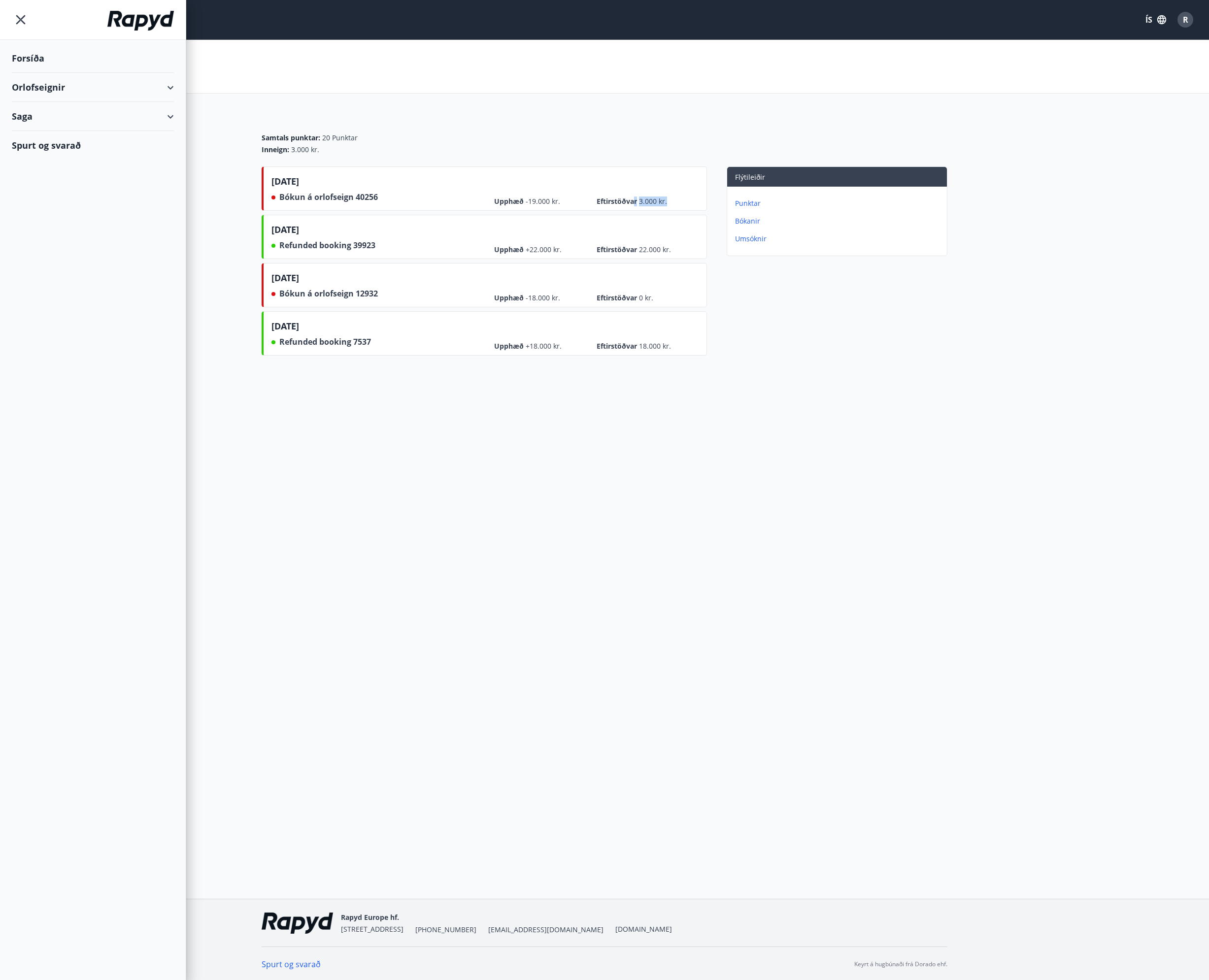
click at [29, 90] on div "Orlofseignir" at bounding box center [93, 88] width 162 height 29
click at [49, 134] on div "Bókunardagatal" at bounding box center [93, 133] width 146 height 21
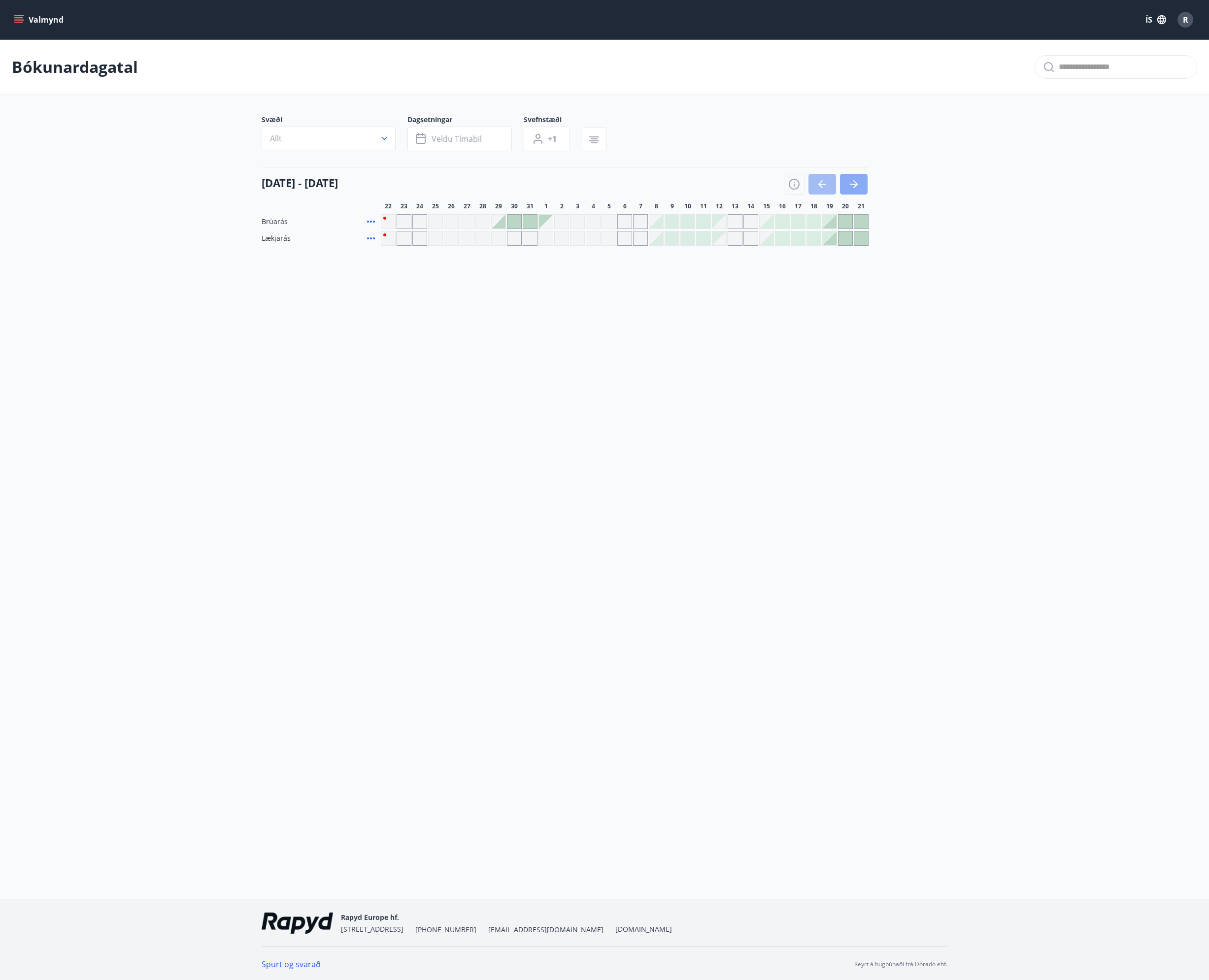
click at [860, 189] on button "button" at bounding box center [854, 184] width 28 height 21
click at [364, 140] on button "Allt" at bounding box center [329, 139] width 134 height 24
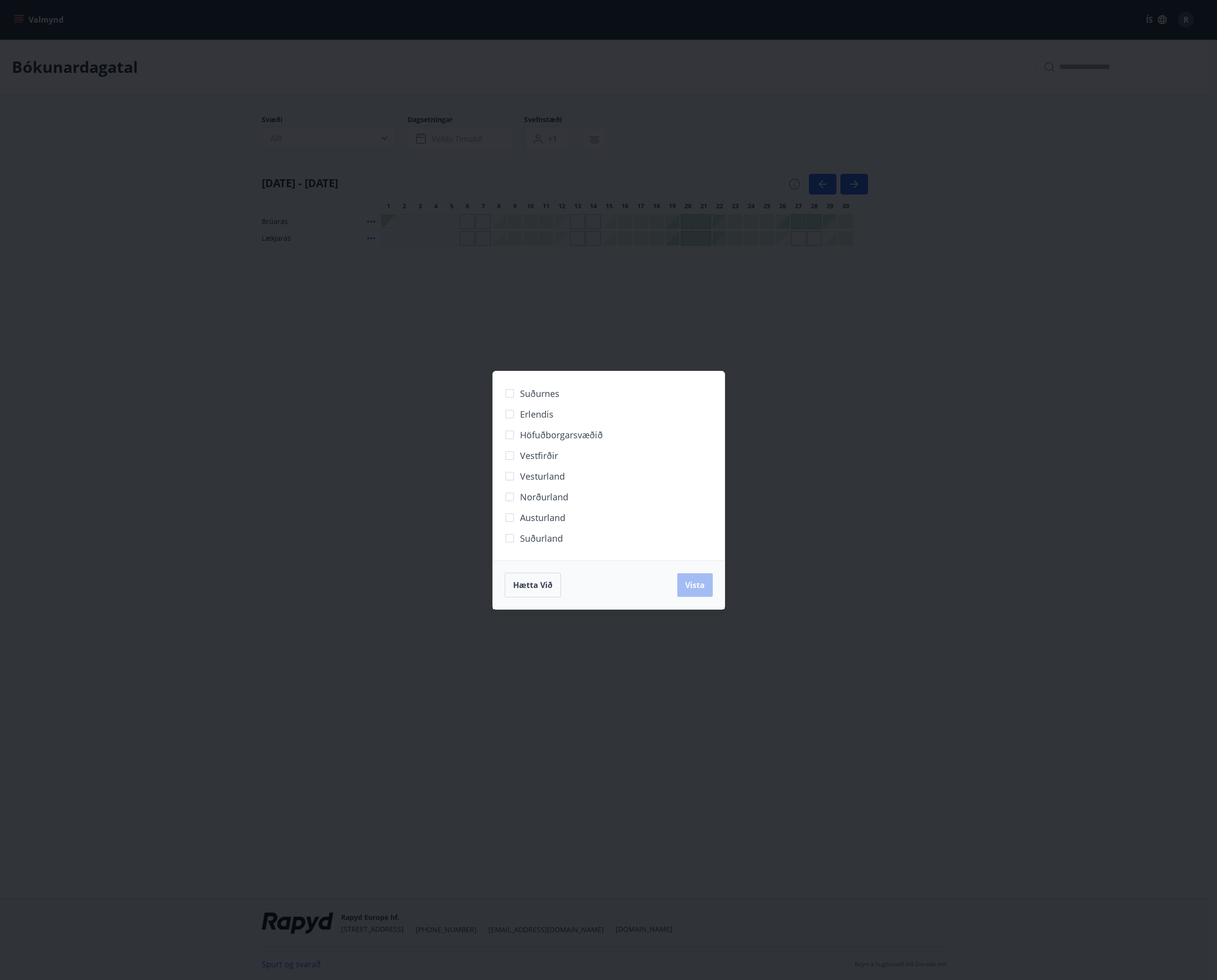
drag, startPoint x: 542, startPoint y: 583, endPoint x: 542, endPoint y: 572, distance: 11.0
click at [541, 579] on button "Hætta við" at bounding box center [532, 585] width 56 height 25
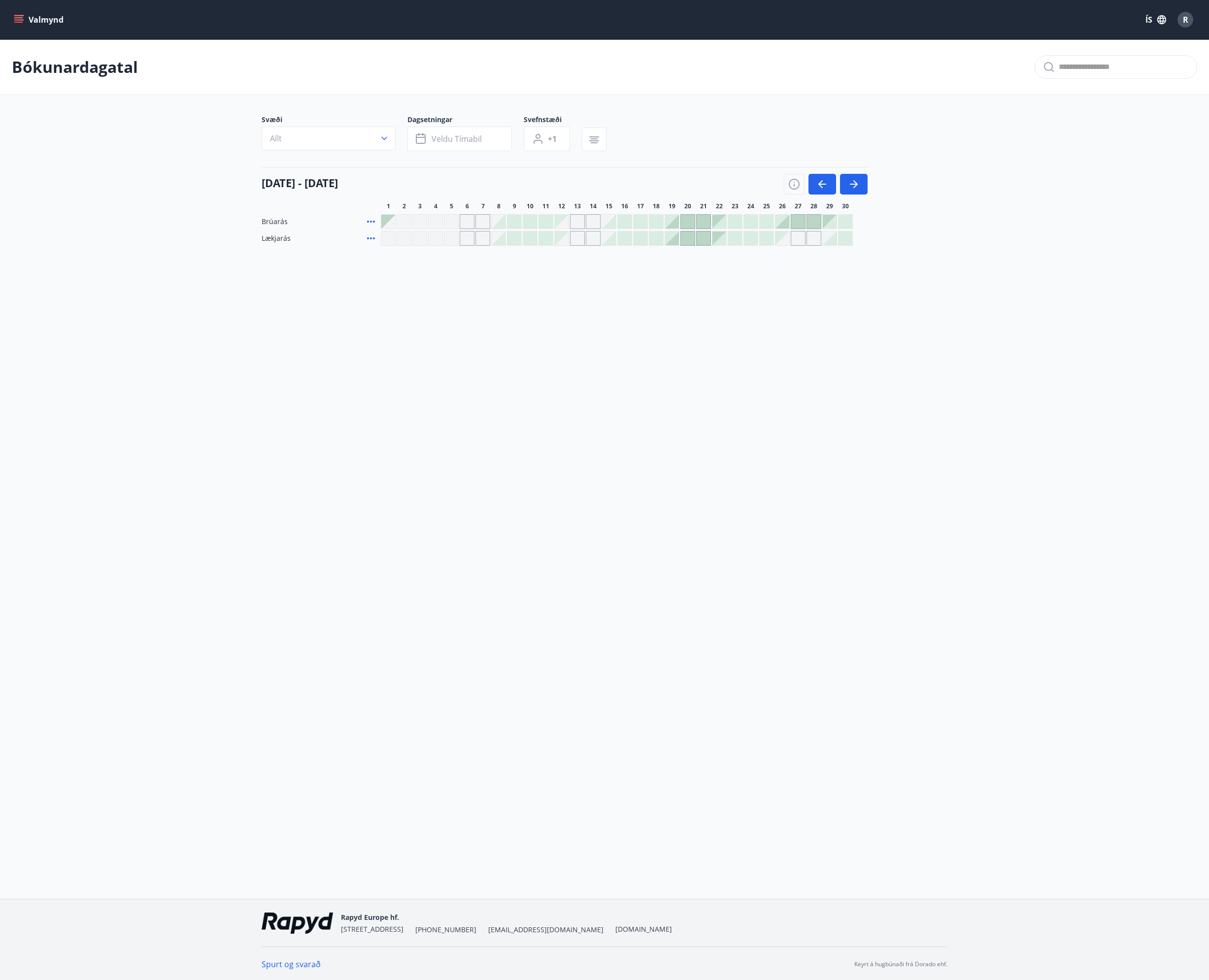
click at [17, 22] on icon "menu" at bounding box center [19, 22] width 9 height 1
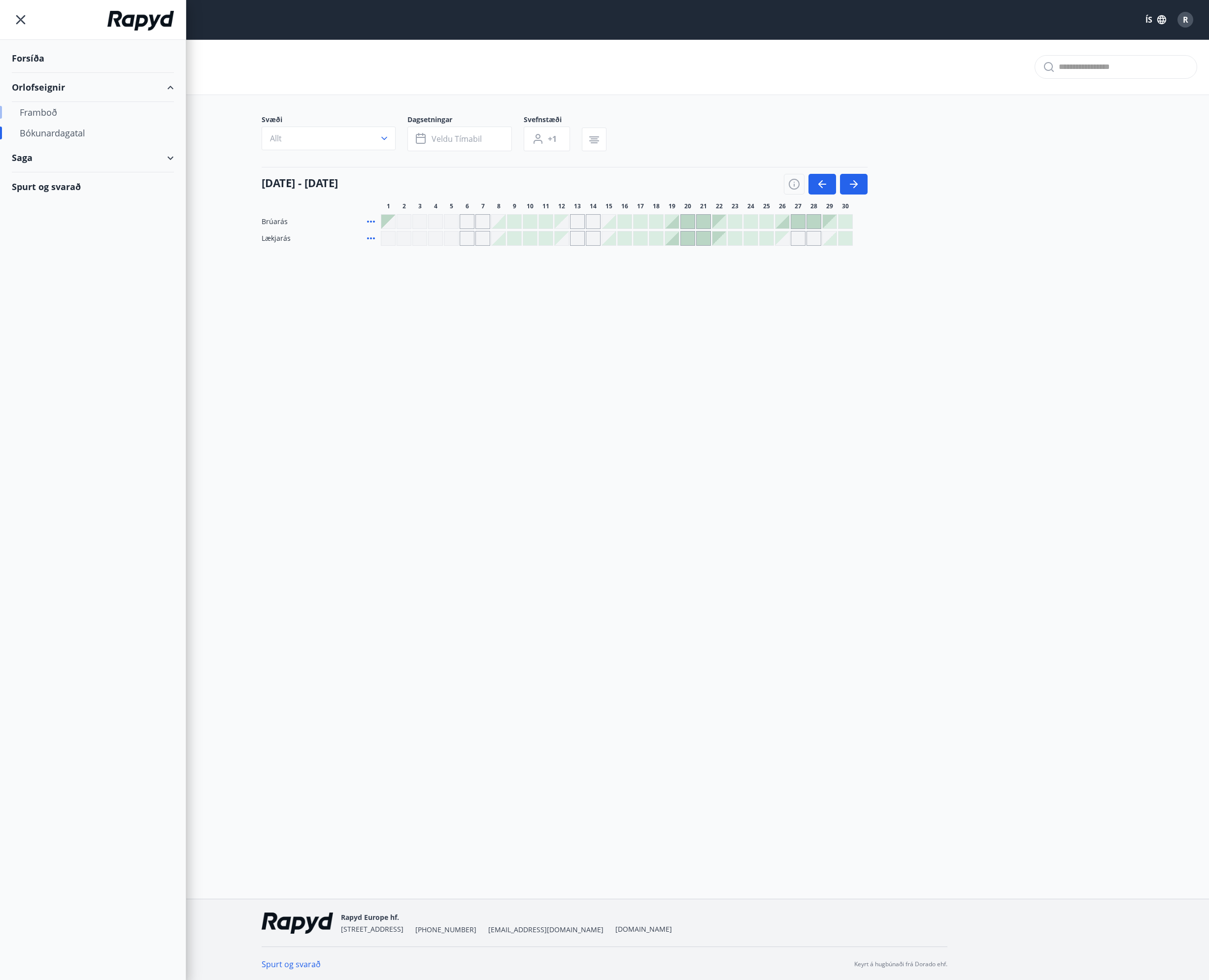
click at [37, 114] on div "Framboð" at bounding box center [93, 112] width 146 height 21
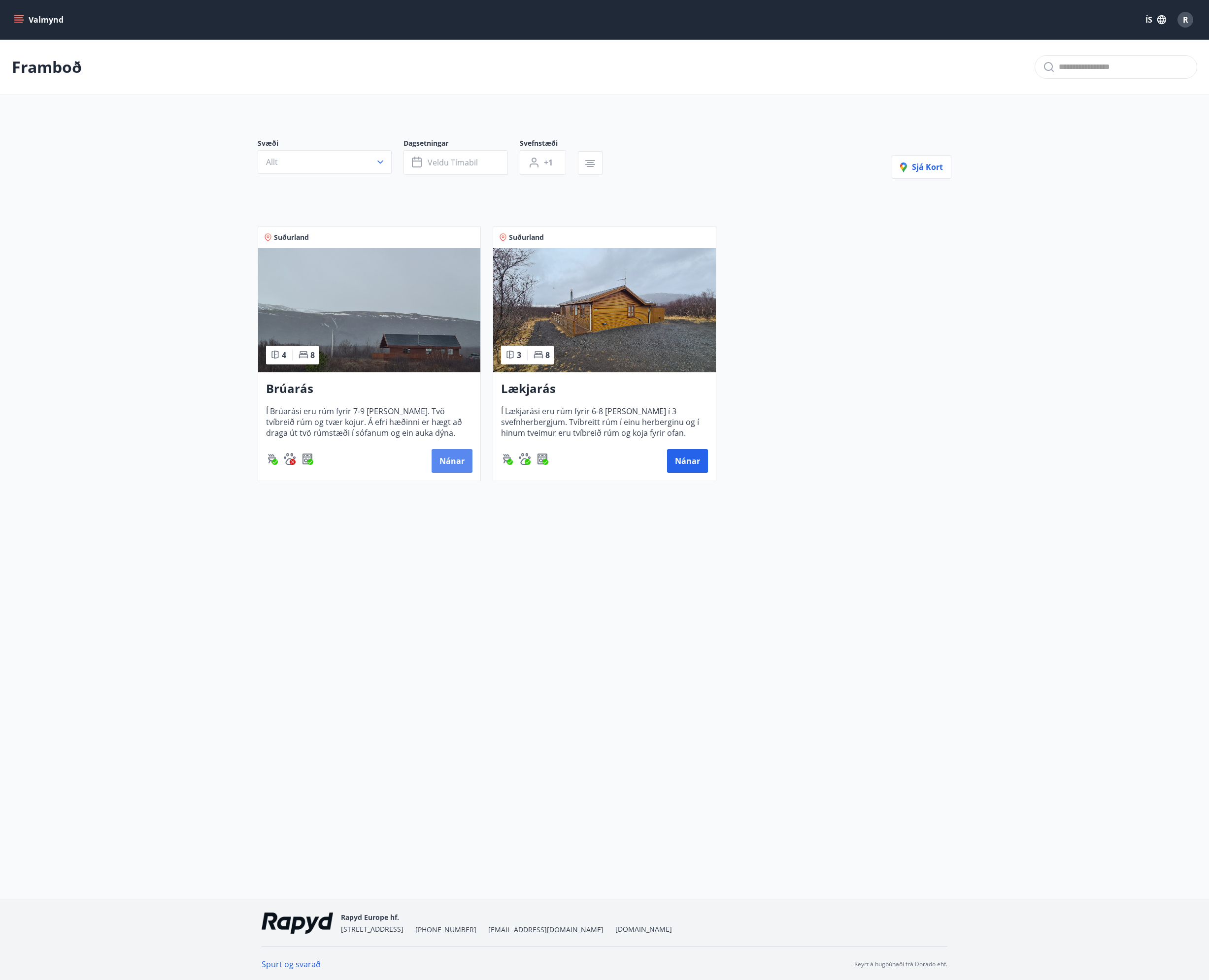
click at [459, 460] on button "Nánar" at bounding box center [452, 461] width 41 height 24
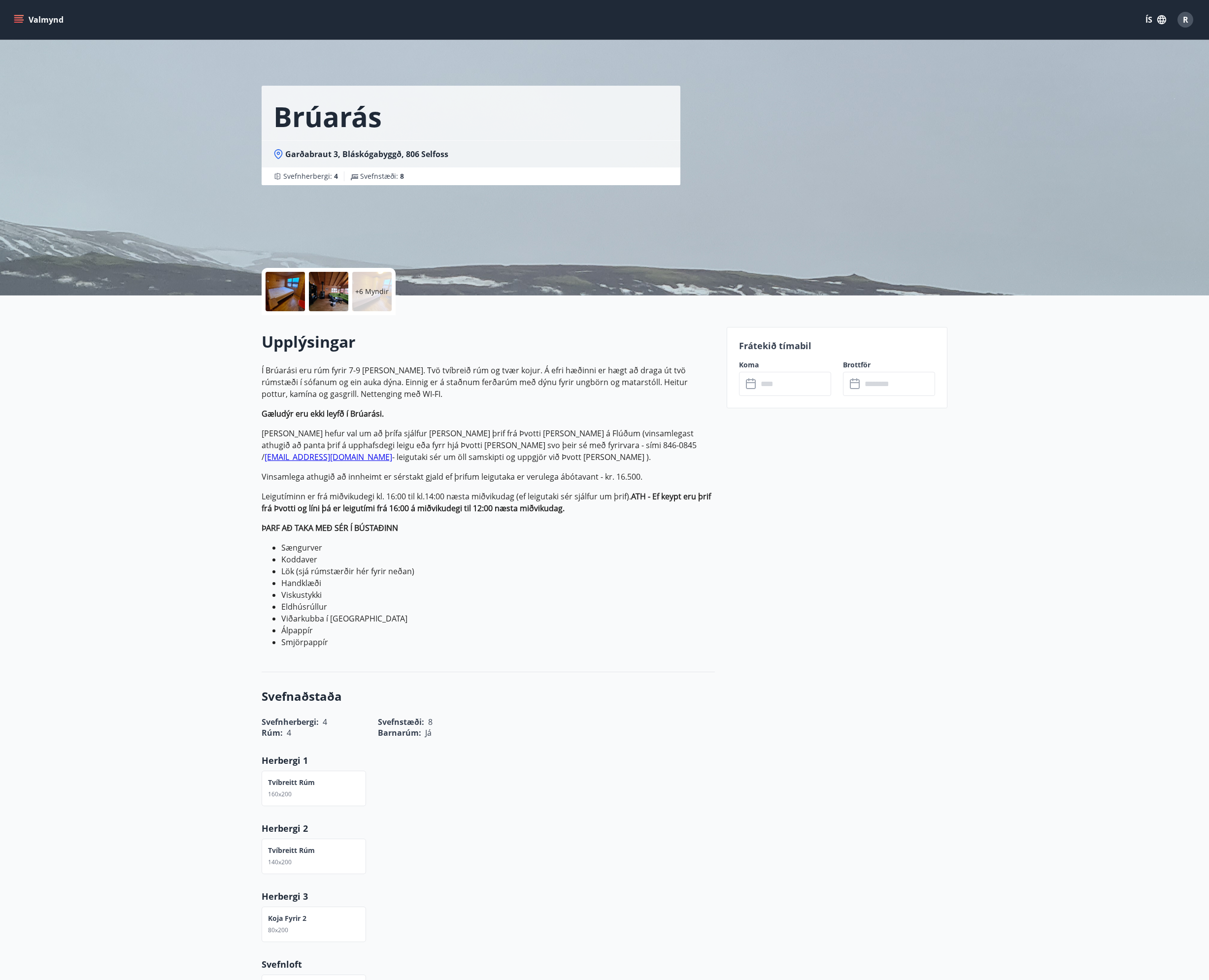
click at [784, 381] on input "text" at bounding box center [794, 384] width 73 height 24
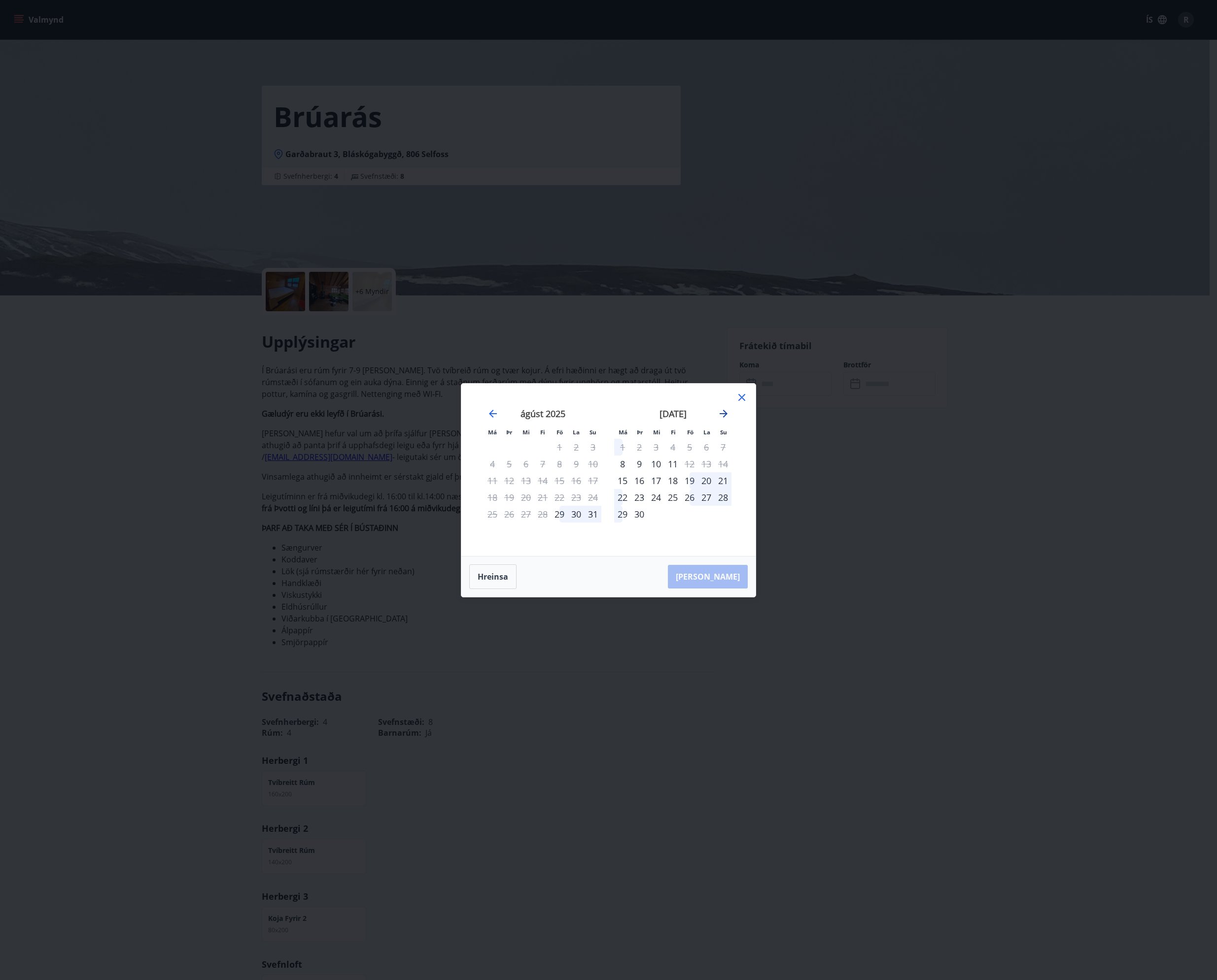
click at [723, 417] on icon "Move forward to switch to the next month." at bounding box center [723, 414] width 8 height 8
click at [836, 492] on div "Má Þr Mi Fi Fö La Su Má Þr Mi Fi Fö La Su ágúst 2025 1 2 3 4 5 6 7 8 9 10 11 12…" at bounding box center [608, 490] width 1217 height 980
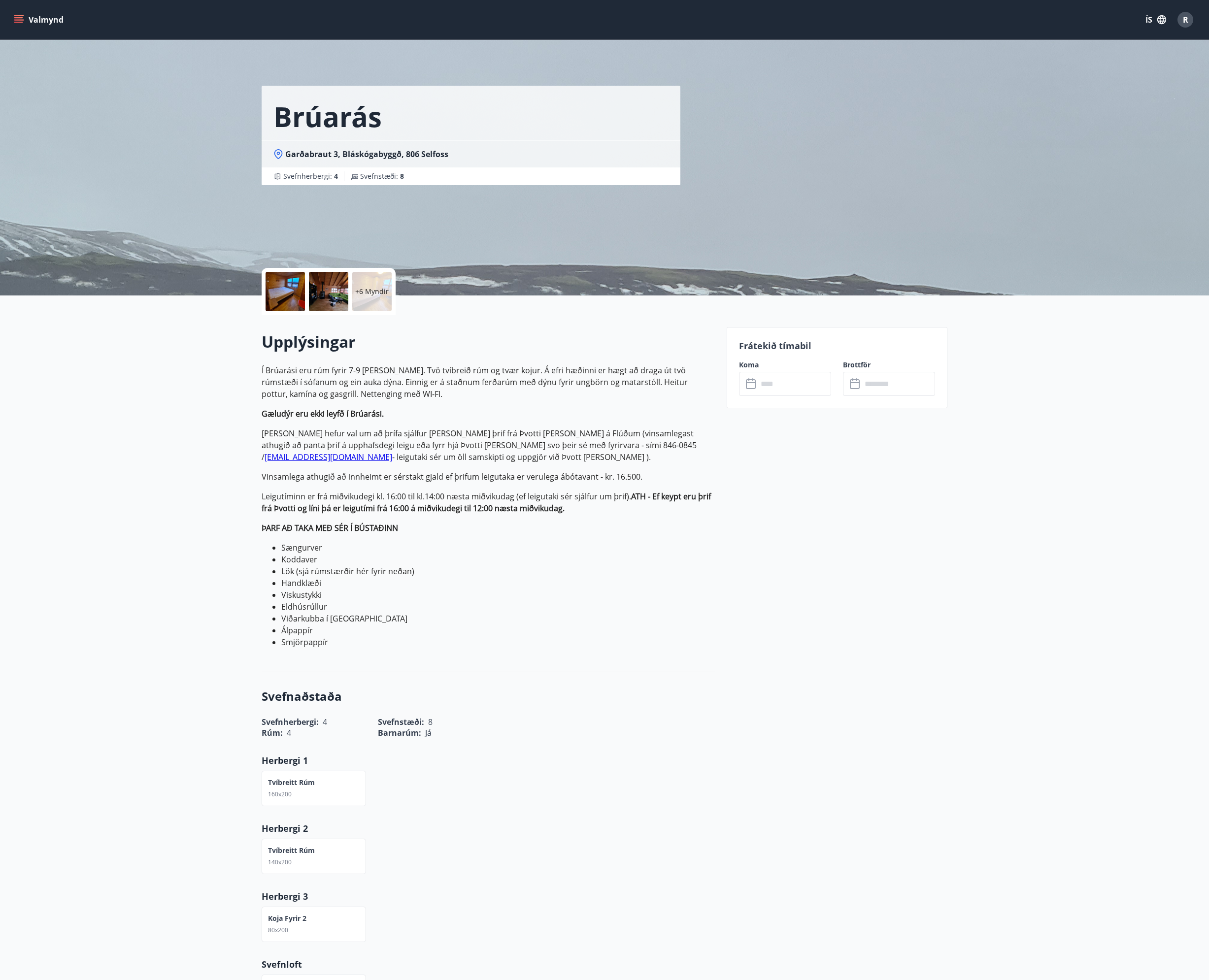
drag, startPoint x: 346, startPoint y: 183, endPoint x: 369, endPoint y: 205, distance: 31.8
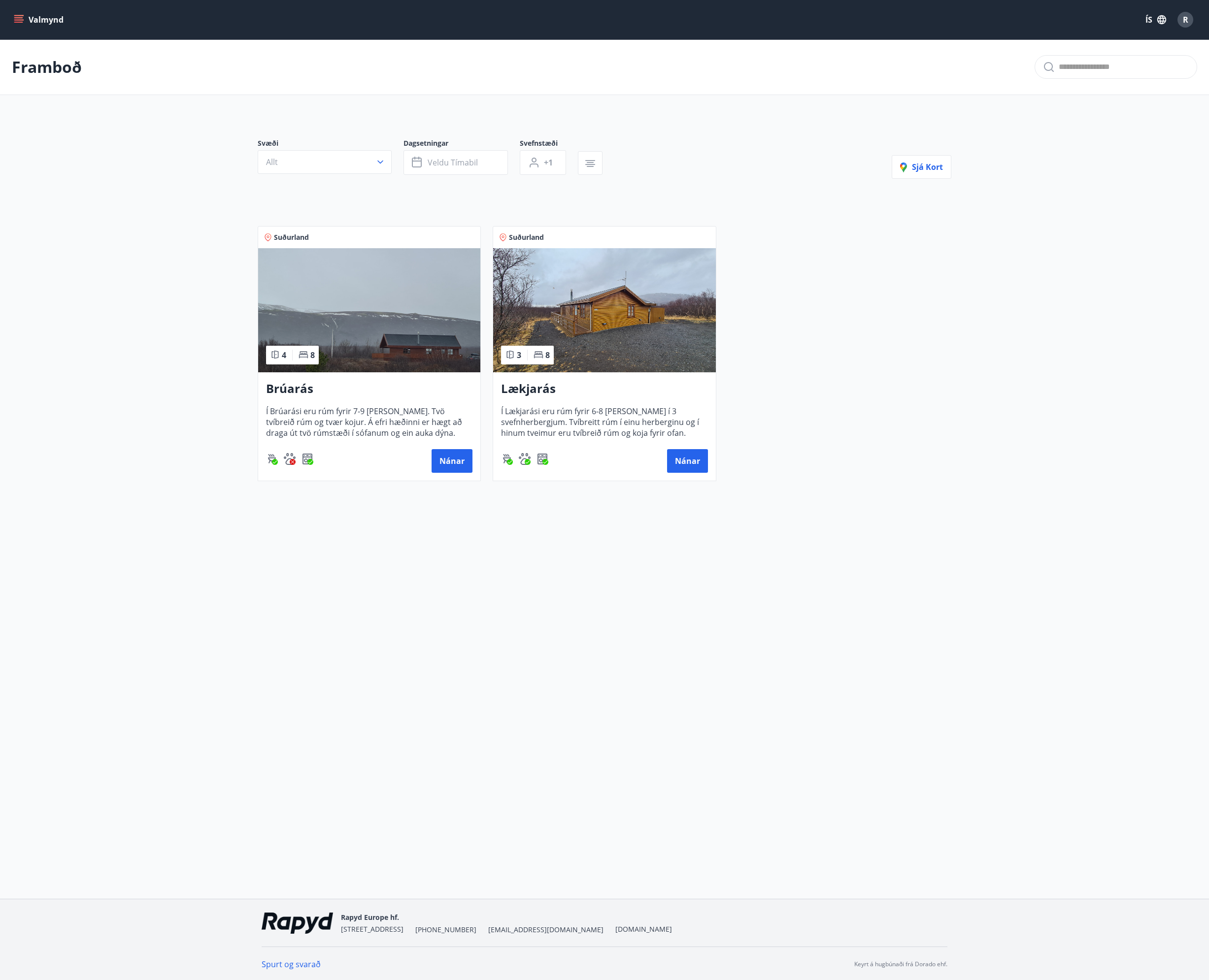
click at [544, 396] on h3 "Lækjarás" at bounding box center [604, 389] width 207 height 18
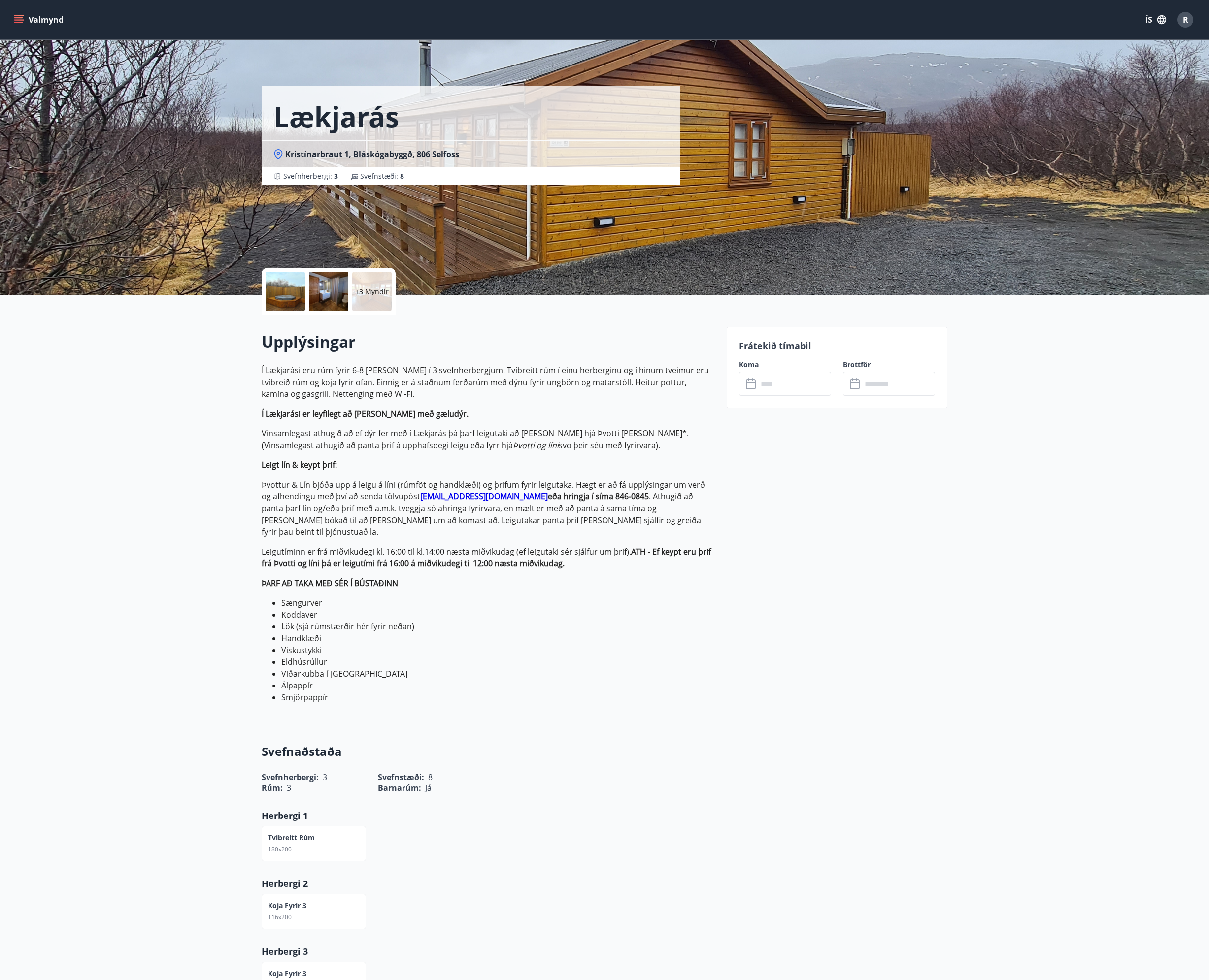
click at [800, 387] on input "text" at bounding box center [794, 384] width 73 height 24
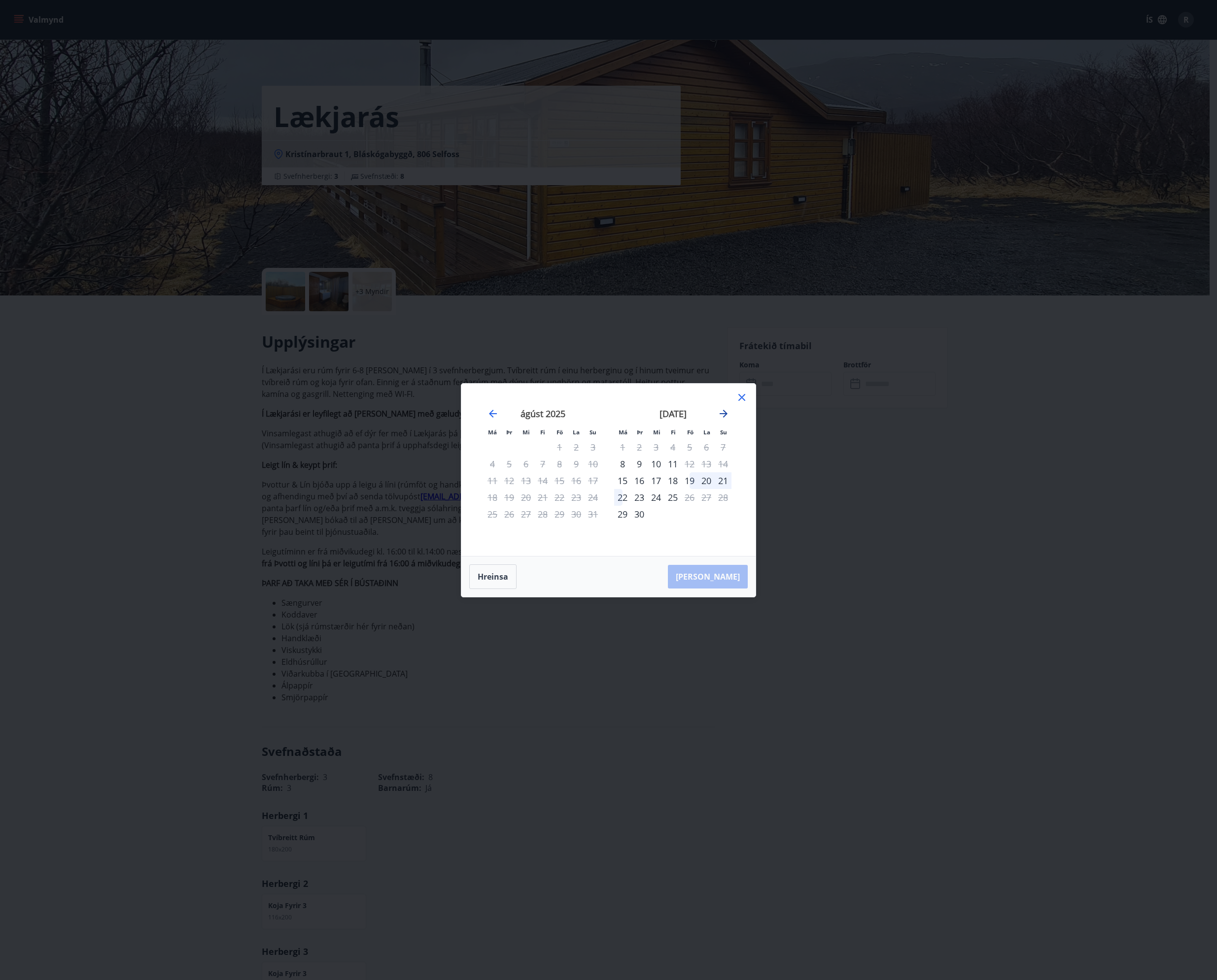
click at [725, 418] on icon "Move forward to switch to the next month." at bounding box center [723, 414] width 12 height 12
